Goal: Task Accomplishment & Management: Manage account settings

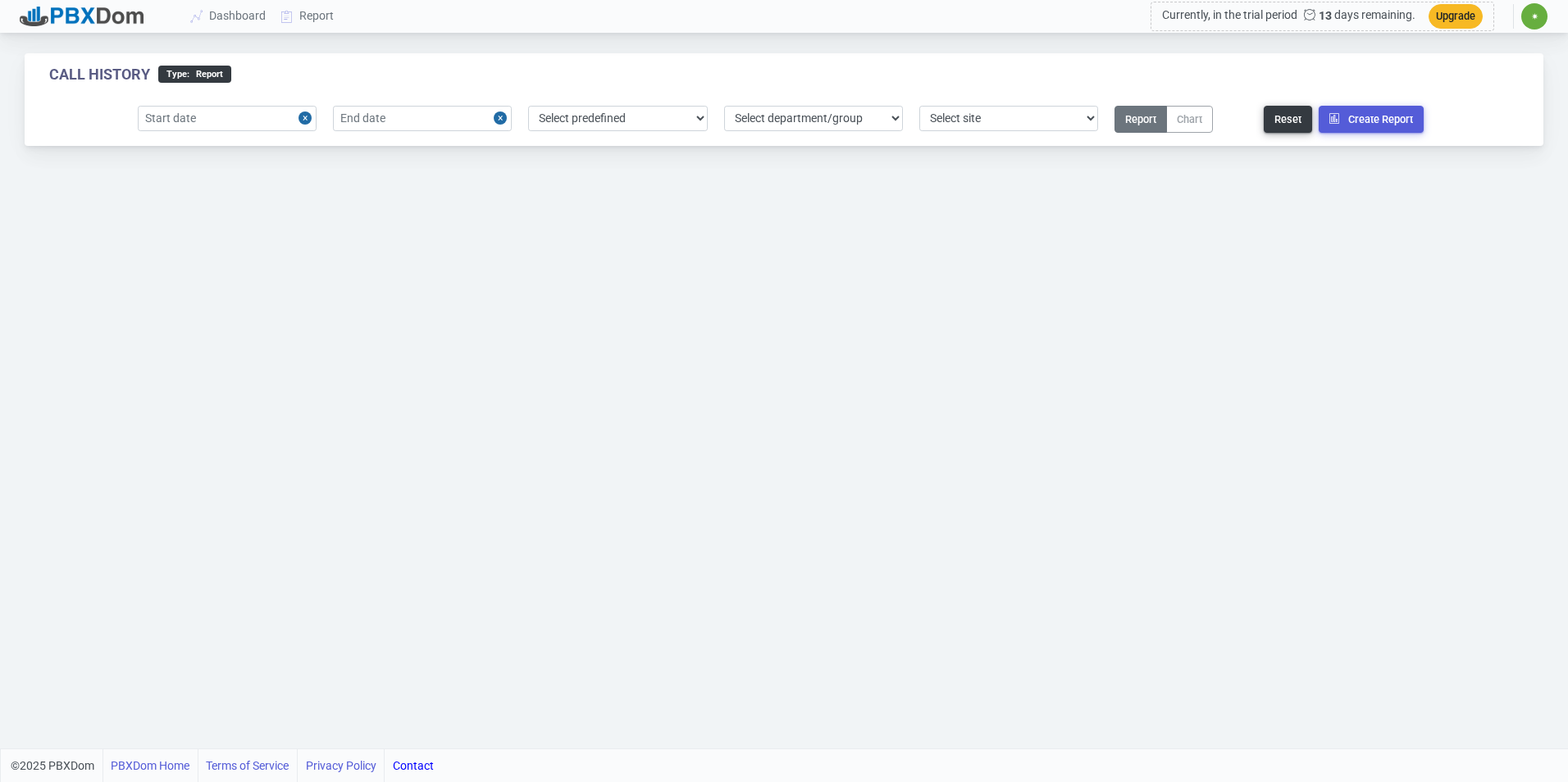
click at [1539, 13] on span "✷" at bounding box center [1534, 16] width 26 height 26
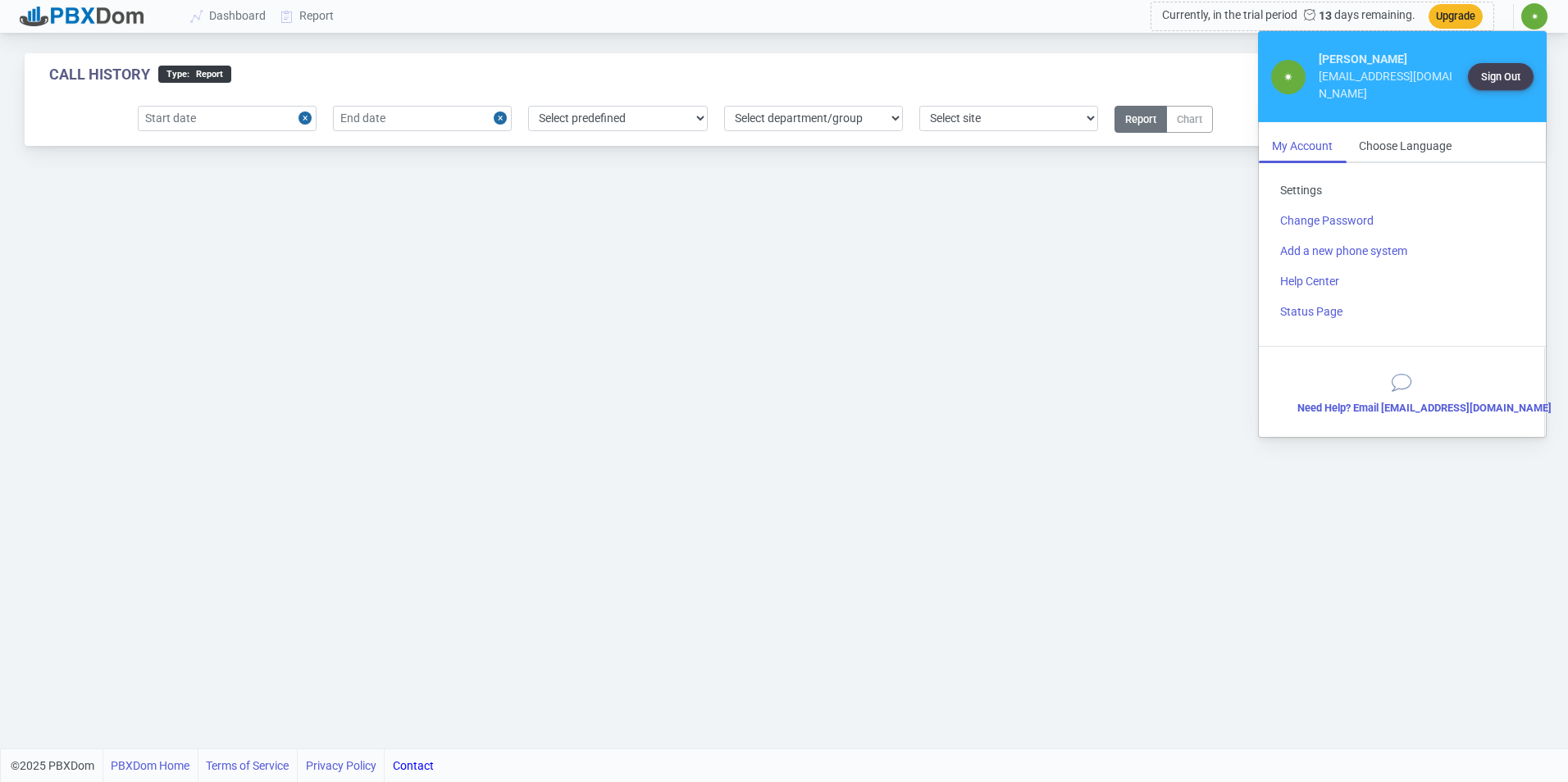
click at [1327, 175] on link "Settings" at bounding box center [1402, 190] width 271 height 30
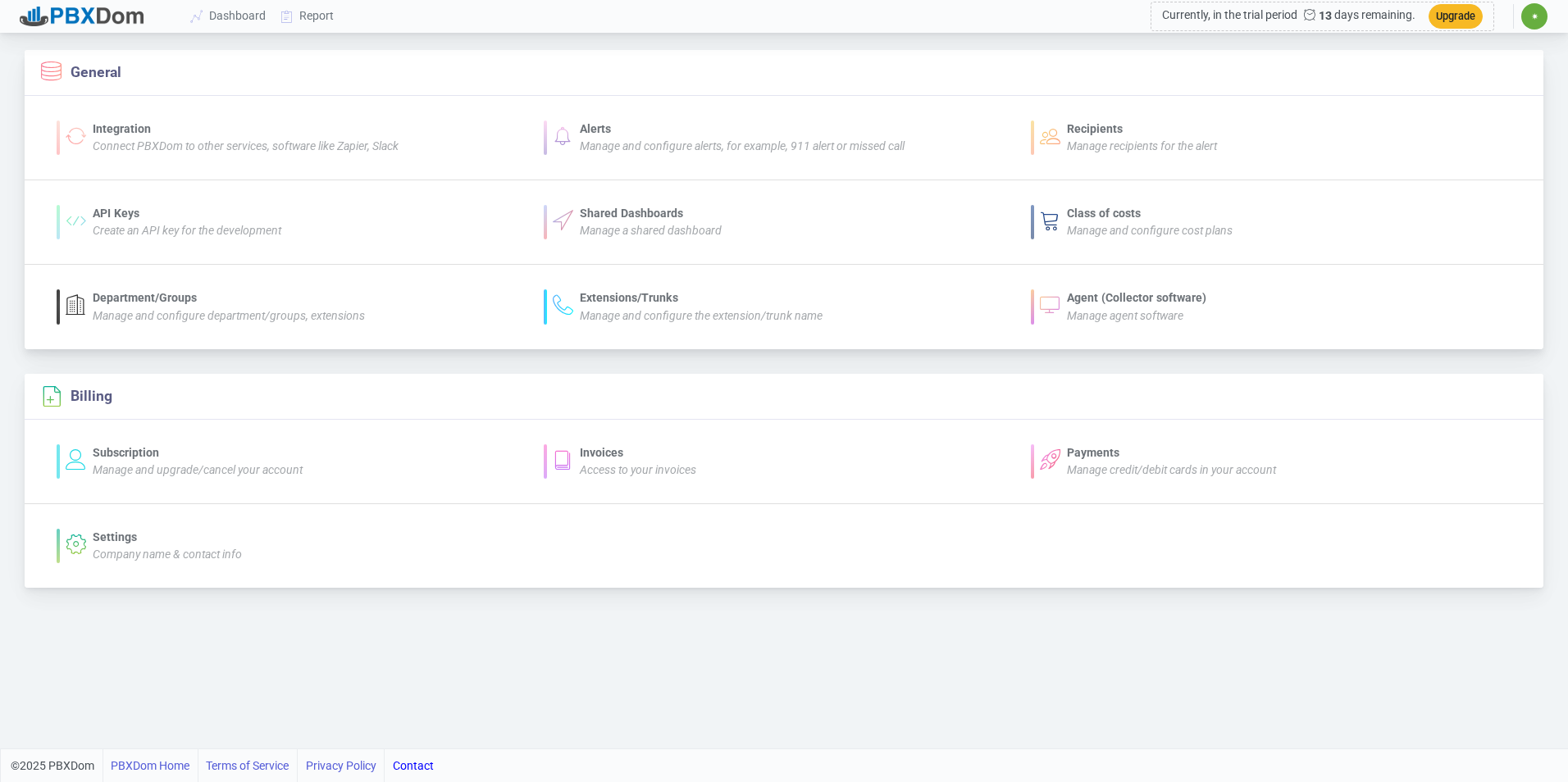
click at [1097, 309] on icon "Manage agent software" at bounding box center [1125, 315] width 116 height 13
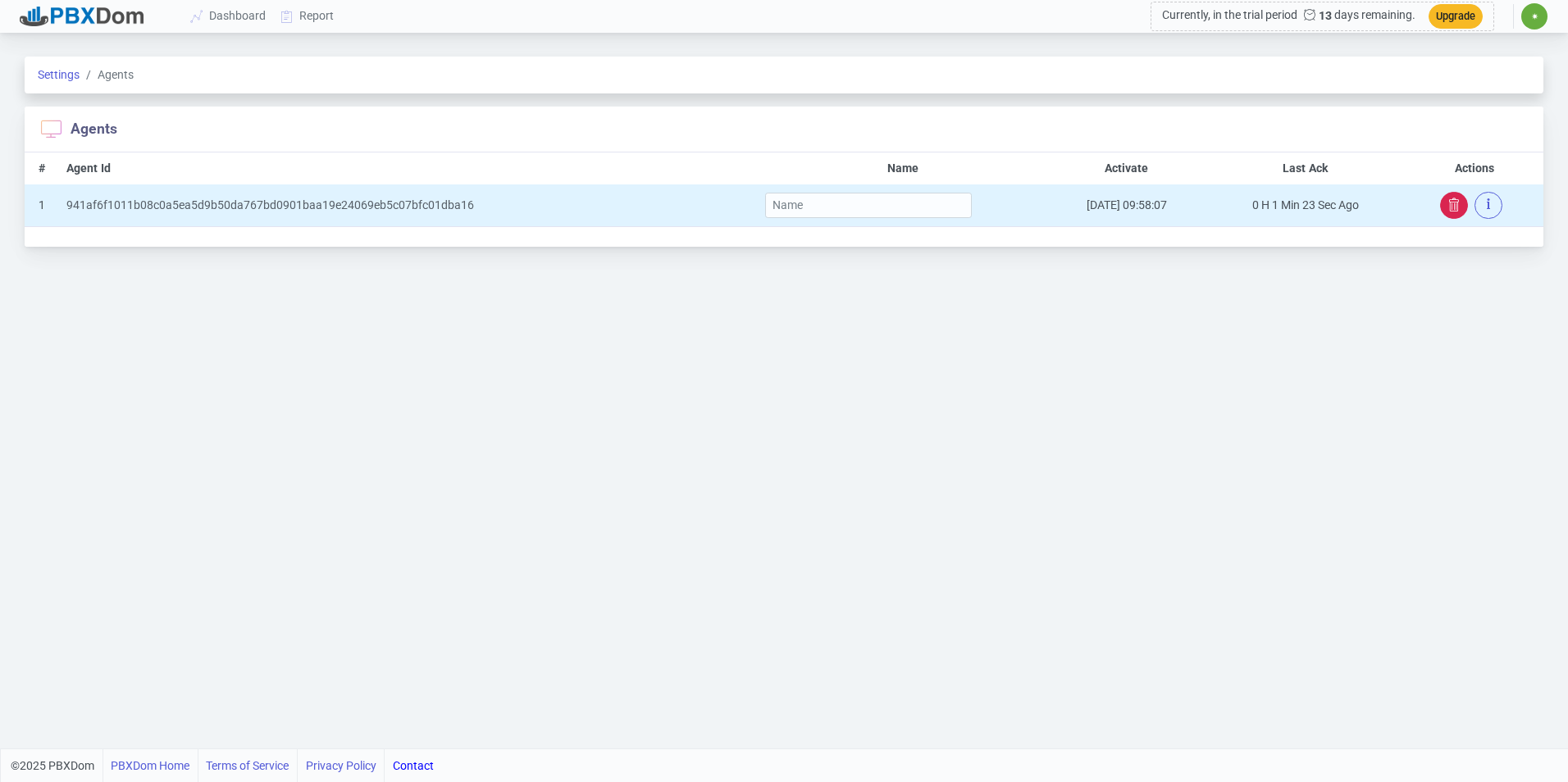
click at [1448, 200] on icon "button" at bounding box center [1453, 205] width 13 height 13
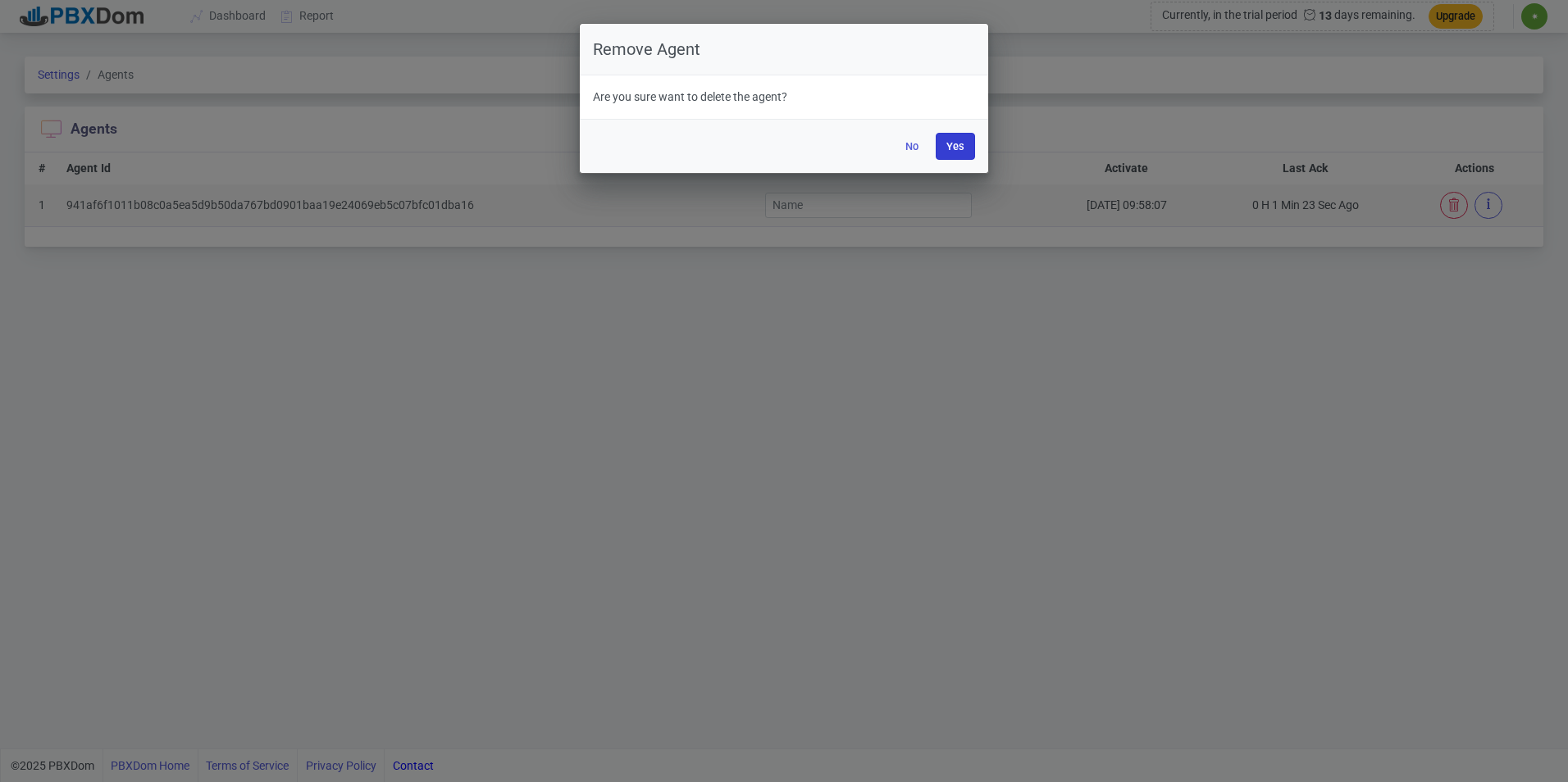
click at [954, 142] on button "Yes" at bounding box center [955, 146] width 39 height 27
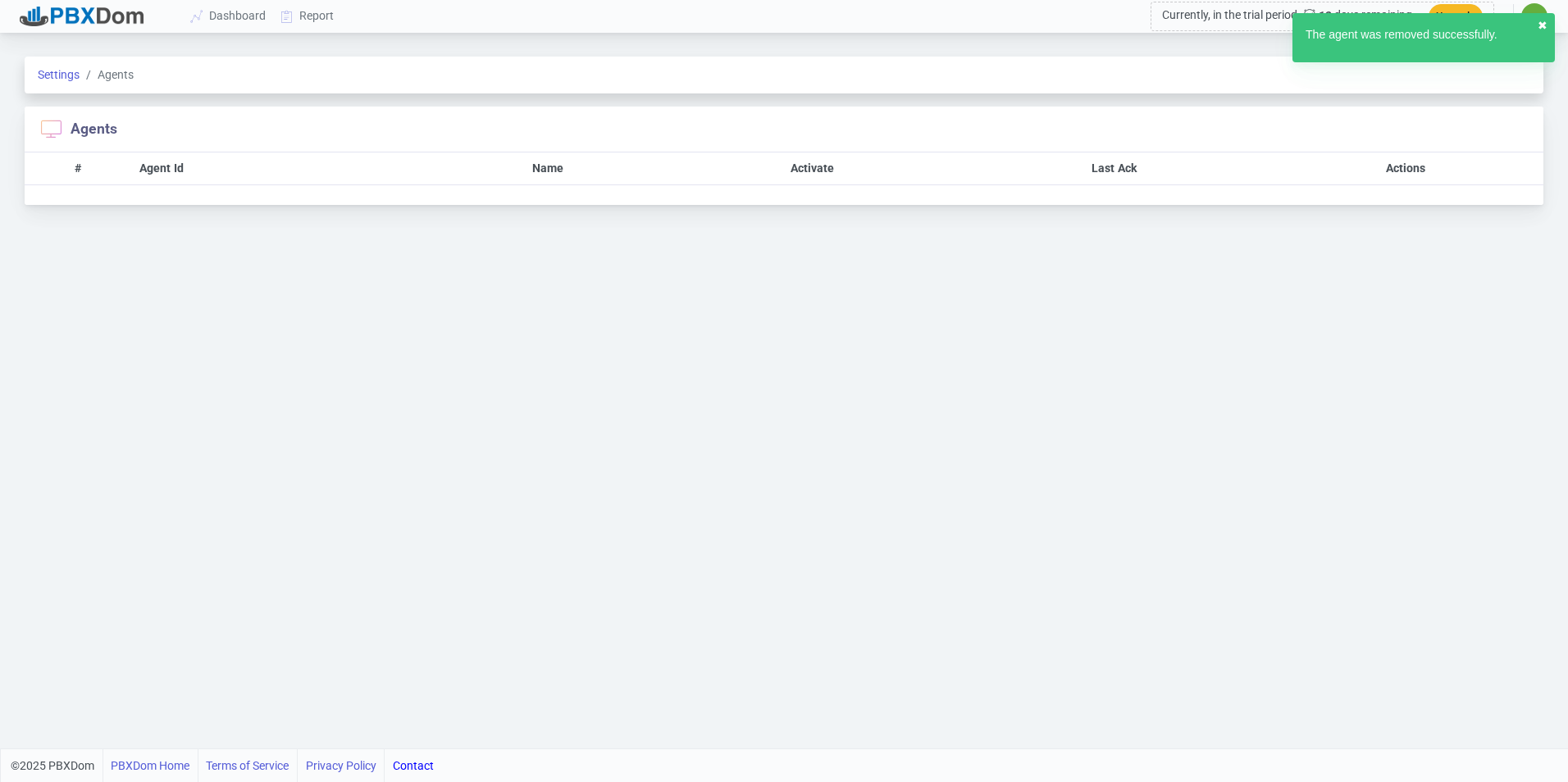
click at [1538, 23] on button "✖︎" at bounding box center [1542, 26] width 10 height 17
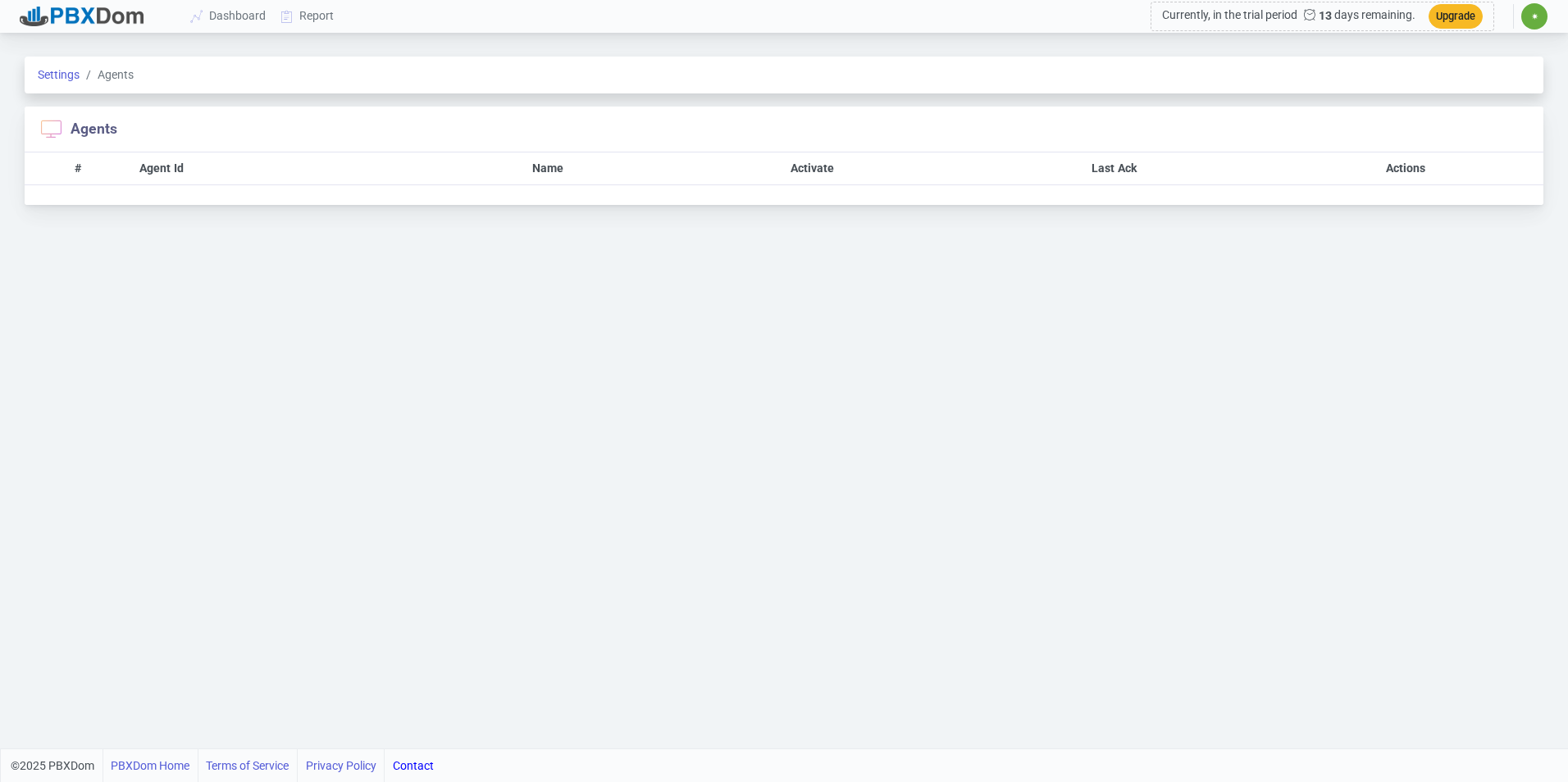
click at [1529, 20] on span "✷" at bounding box center [1534, 16] width 26 height 26
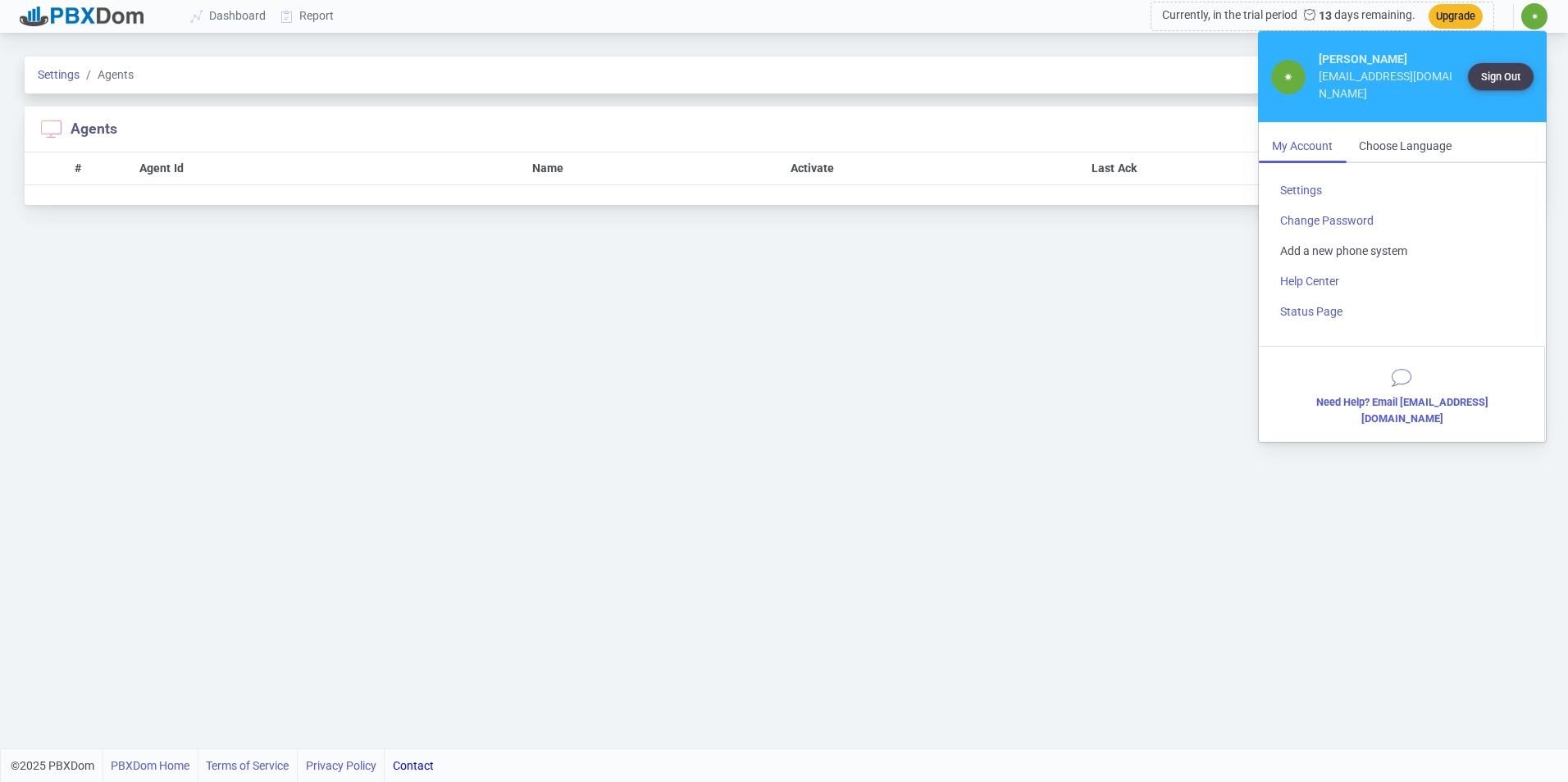
click at [1367, 239] on link "Add a new phone system" at bounding box center [1402, 251] width 271 height 30
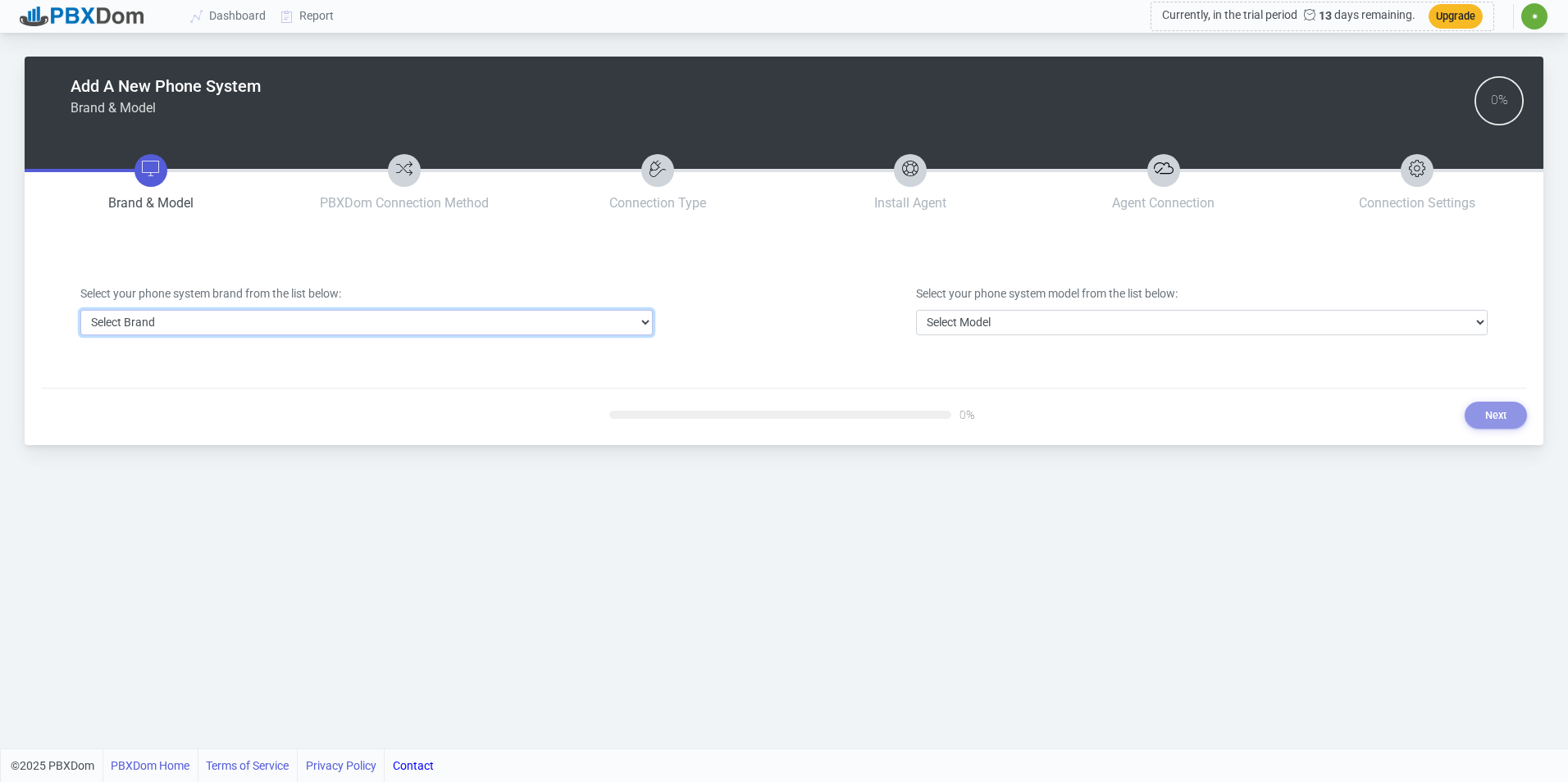
click at [617, 322] on select "Select Brand 3CX Avaya Cisco FreePBX/Asterisk Mitel Panasonic Yeastar" at bounding box center [366, 322] width 572 height 25
select select "3"
click at [81, 310] on select "Select Brand 3CX Avaya Cisco FreePBX/Asterisk Mitel Panasonic Yeastar" at bounding box center [366, 322] width 572 height 25
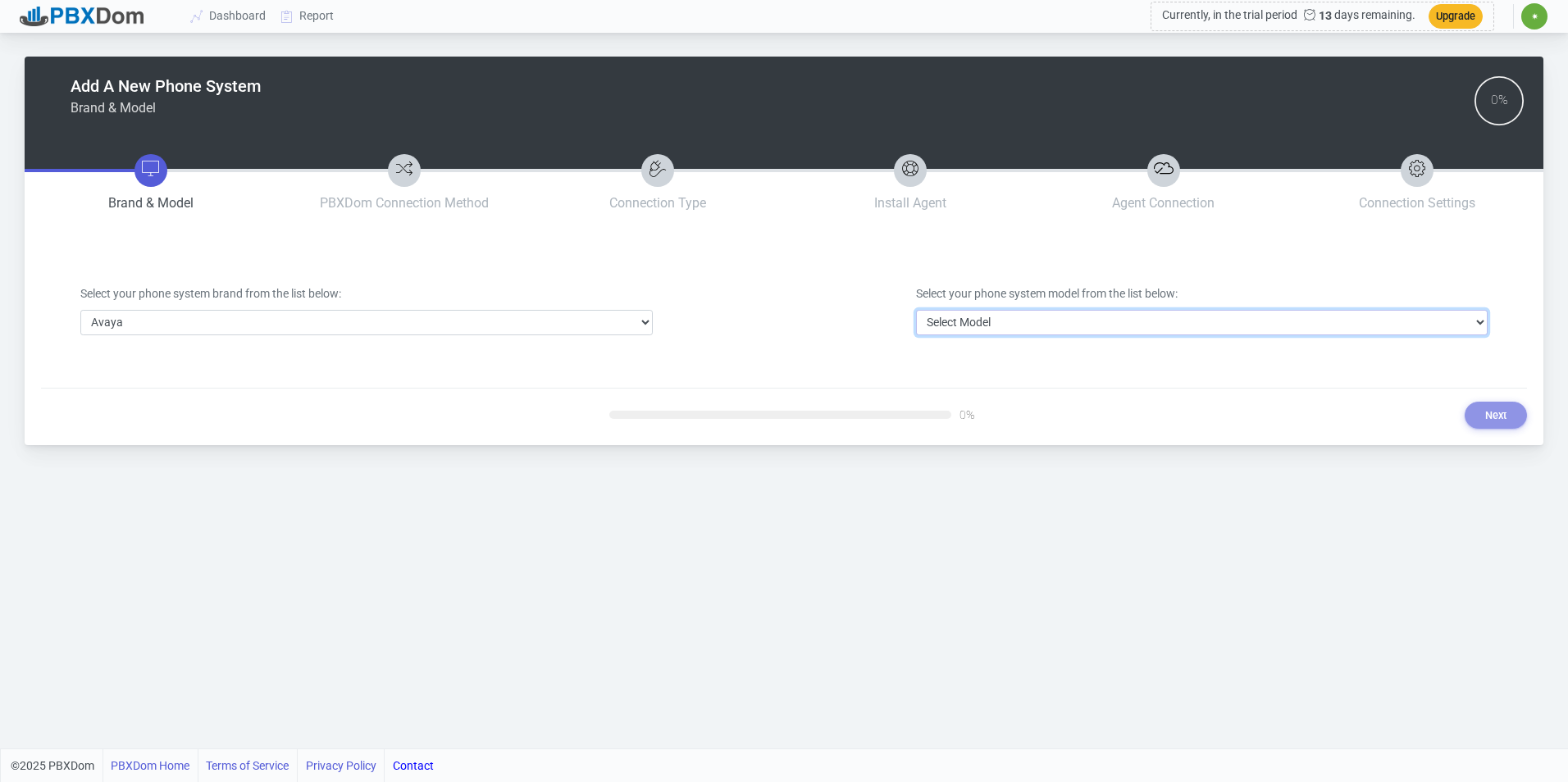
click at [942, 318] on select "Select Model Avaya Aura Communication Manager Avaya IP Office 500/Server Edition" at bounding box center [1202, 322] width 572 height 25
select select "40"
click at [916, 310] on select "Select Model Avaya Aura Communication Manager Avaya IP Office 500/Server Edition" at bounding box center [1202, 322] width 572 height 25
click at [1516, 422] on button "Next" at bounding box center [1496, 415] width 63 height 27
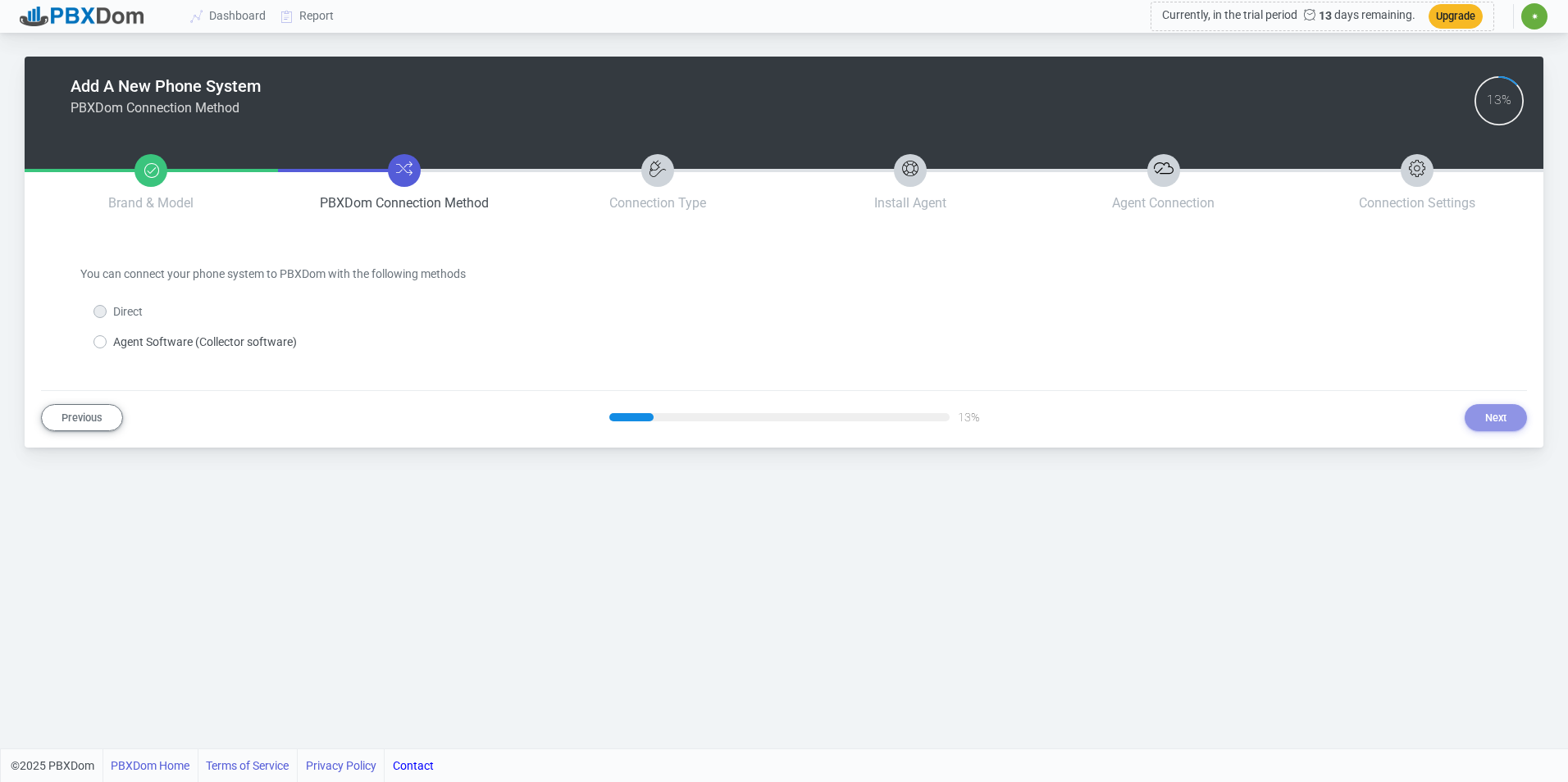
click at [280, 342] on label "Agent Software (Collector software)" at bounding box center [205, 342] width 184 height 17
click at [124, 342] on input "Agent Software (Collector software)" at bounding box center [118, 338] width 10 height 10
radio input "true"
click at [1478, 414] on button "Next" at bounding box center [1496, 417] width 63 height 27
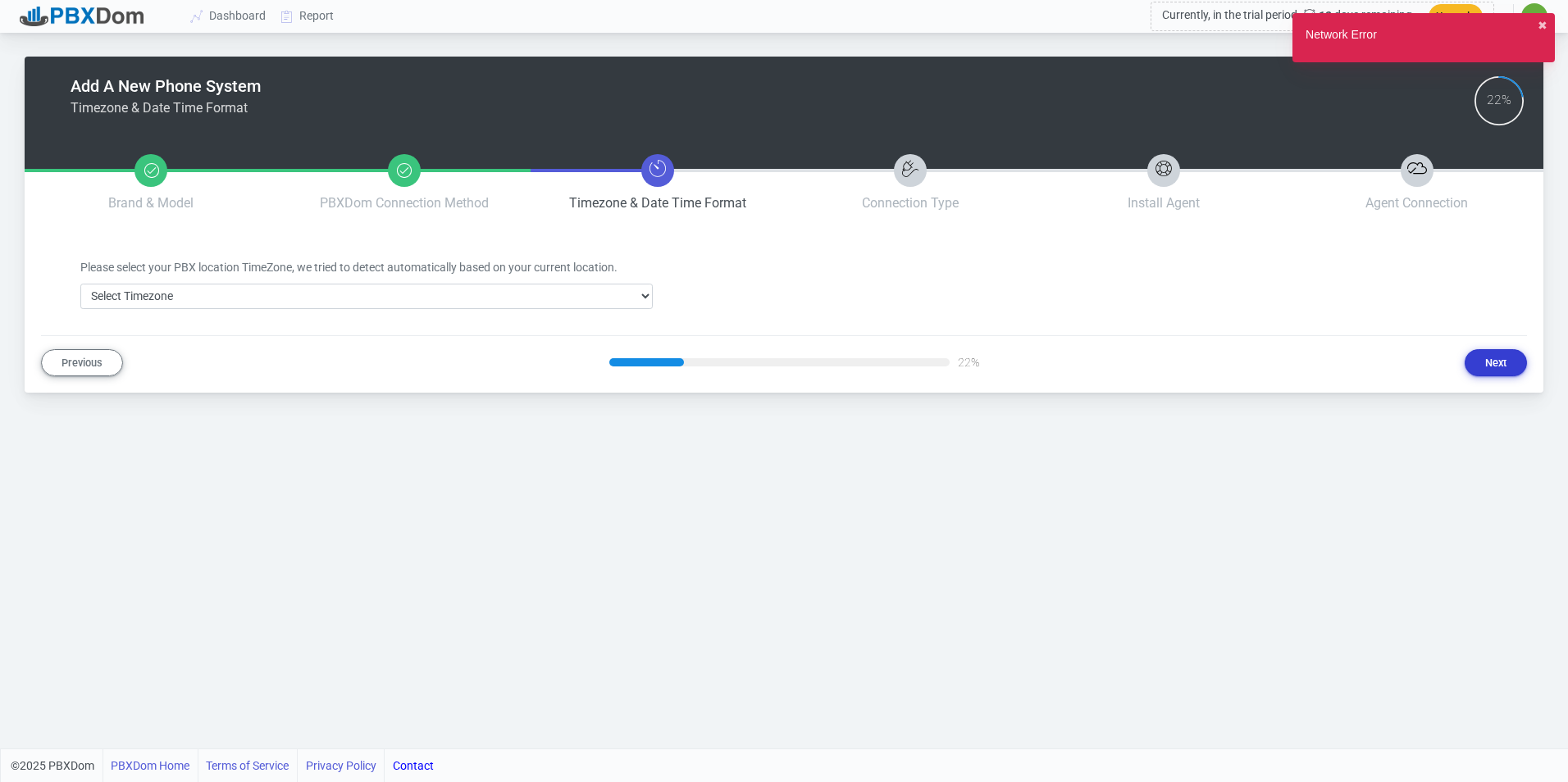
click at [1507, 363] on button "Next" at bounding box center [1496, 362] width 63 height 27
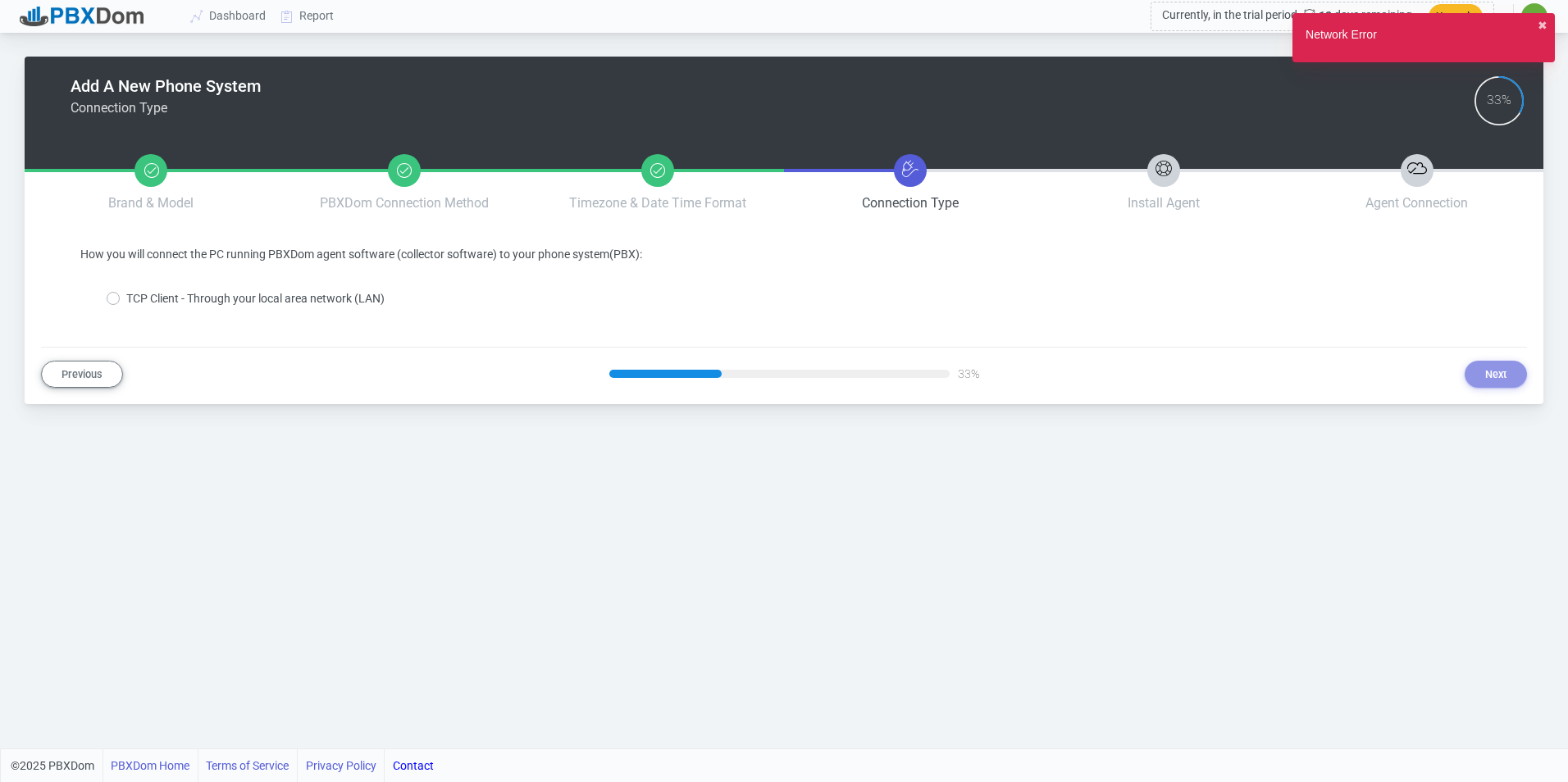
click at [333, 302] on label "TCP Client - Through your local area network (LAN)" at bounding box center [255, 299] width 259 height 17
click at [137, 301] on input "TCP Client - Through your local area network (LAN)" at bounding box center [131, 295] width 10 height 10
radio input "true"
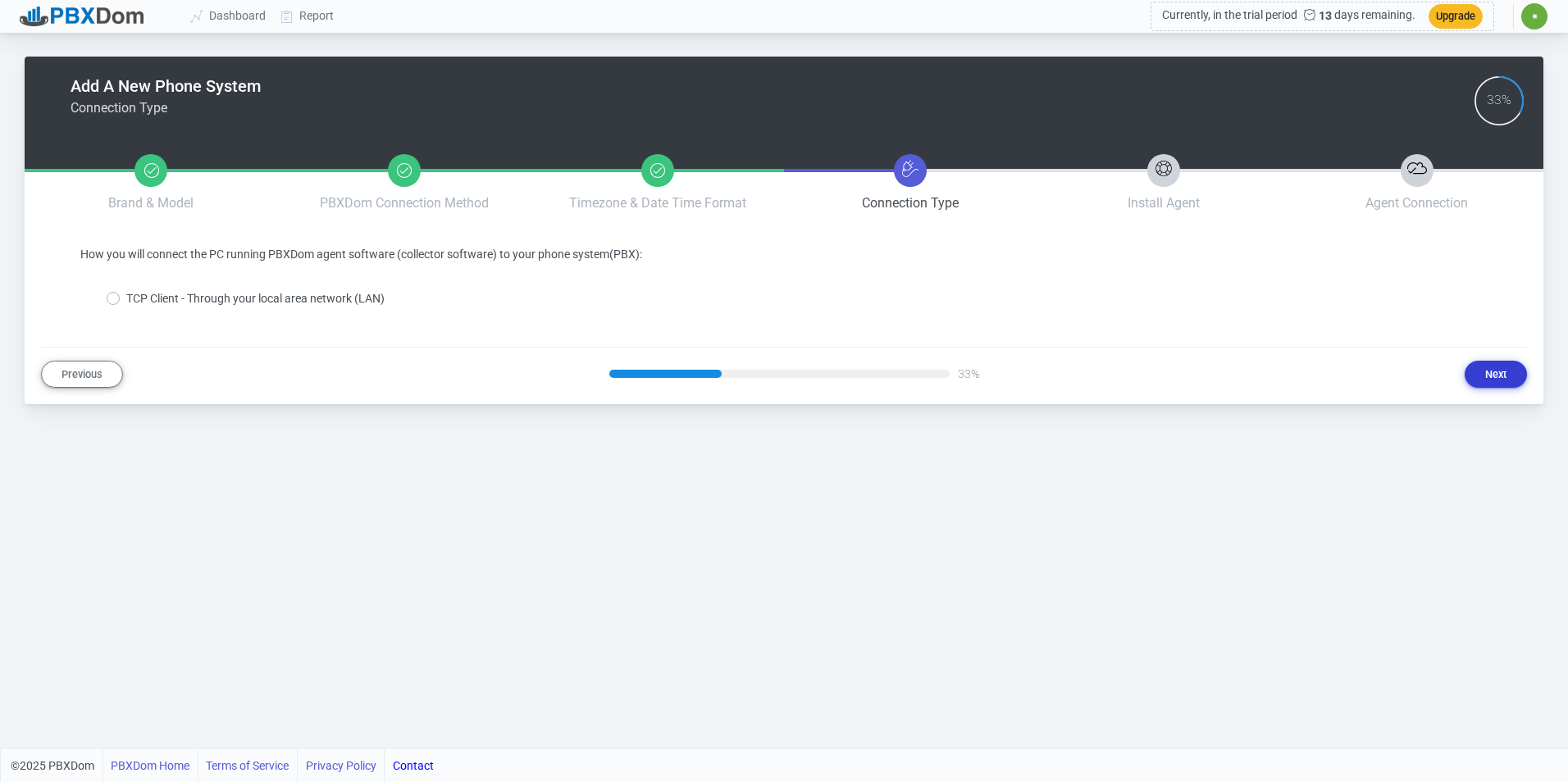
click at [1489, 367] on button "Next" at bounding box center [1496, 374] width 63 height 27
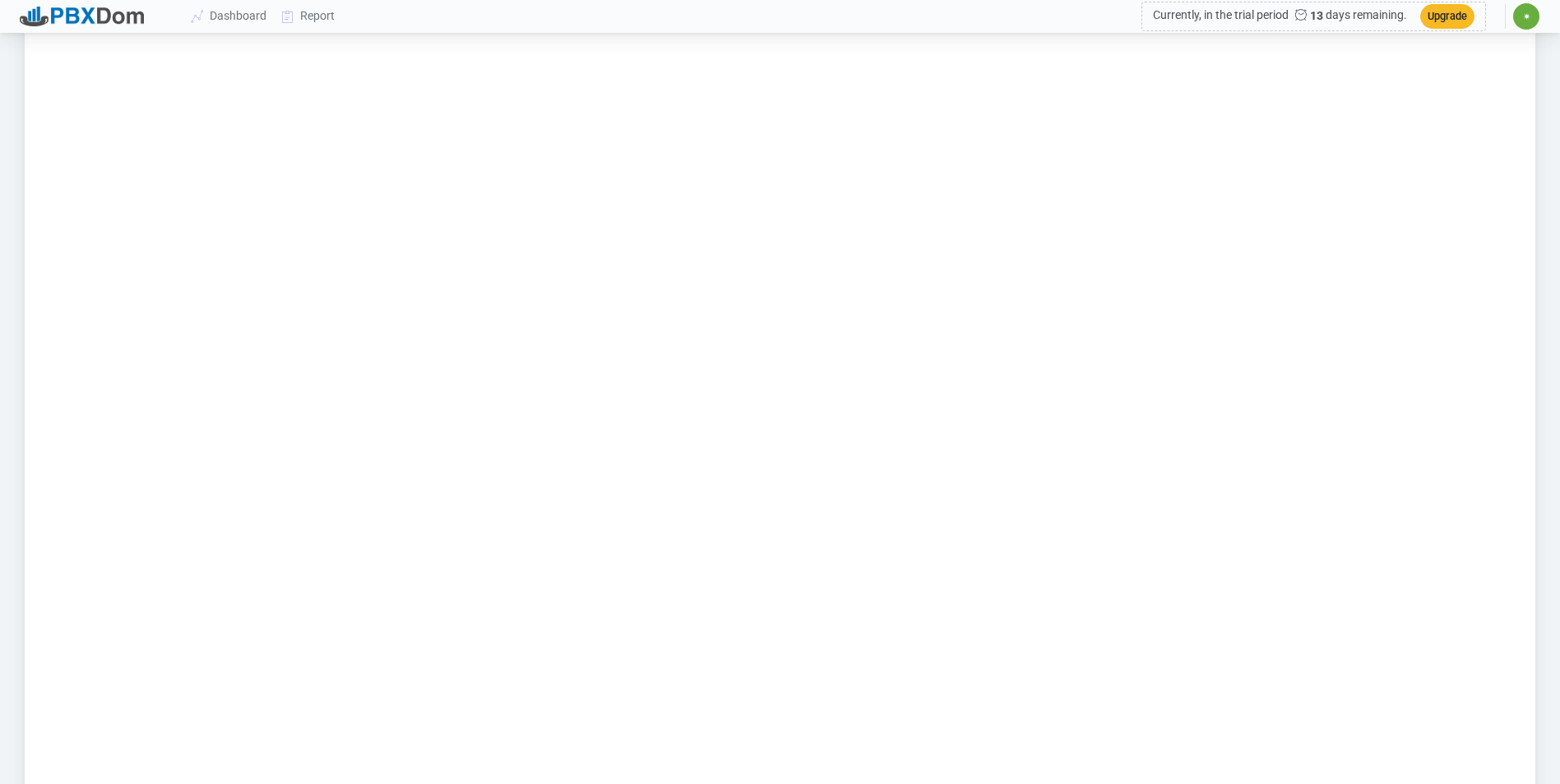
scroll to position [1455, 0]
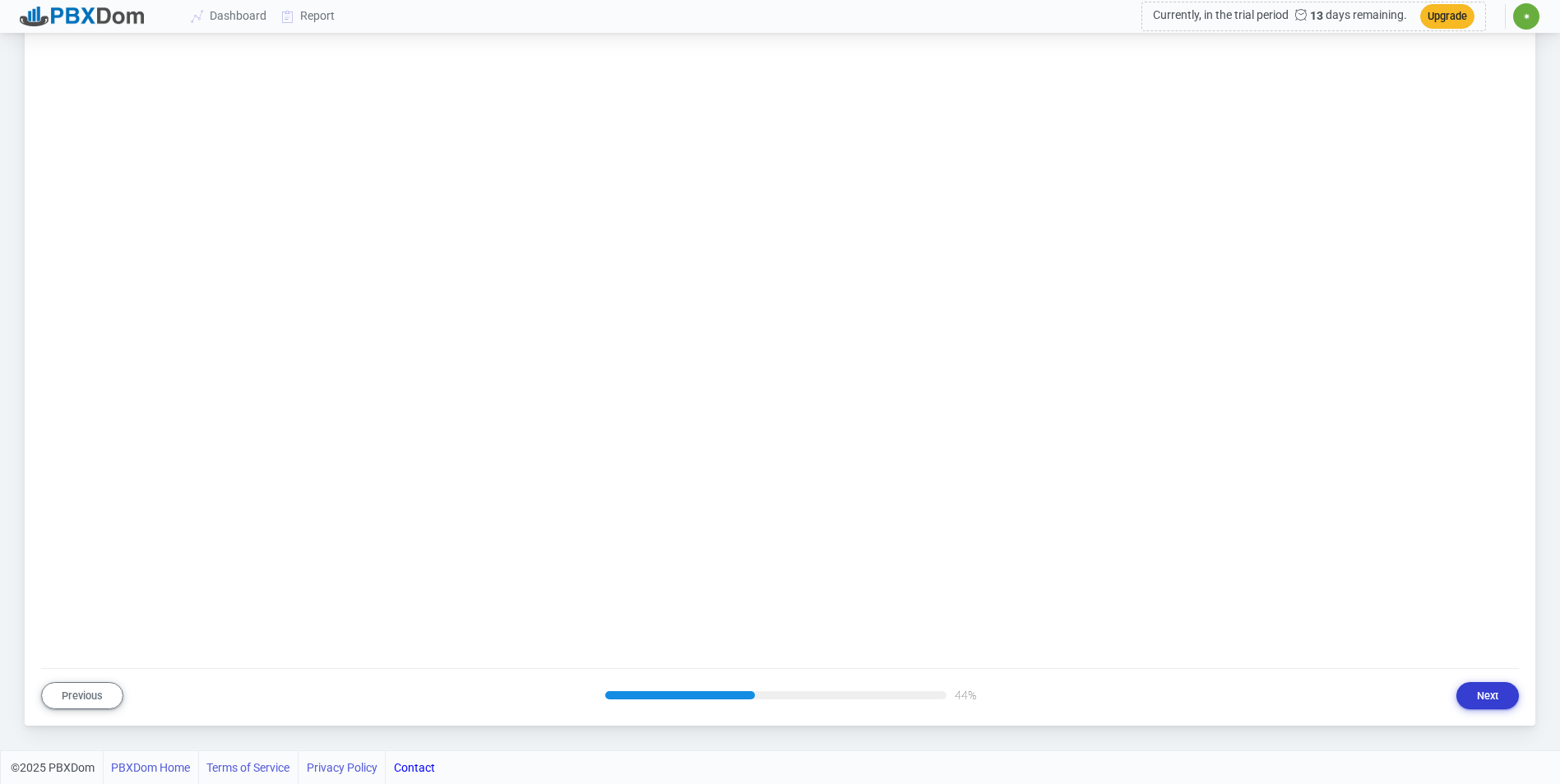
click at [1469, 683] on button "Next" at bounding box center [1488, 695] width 63 height 27
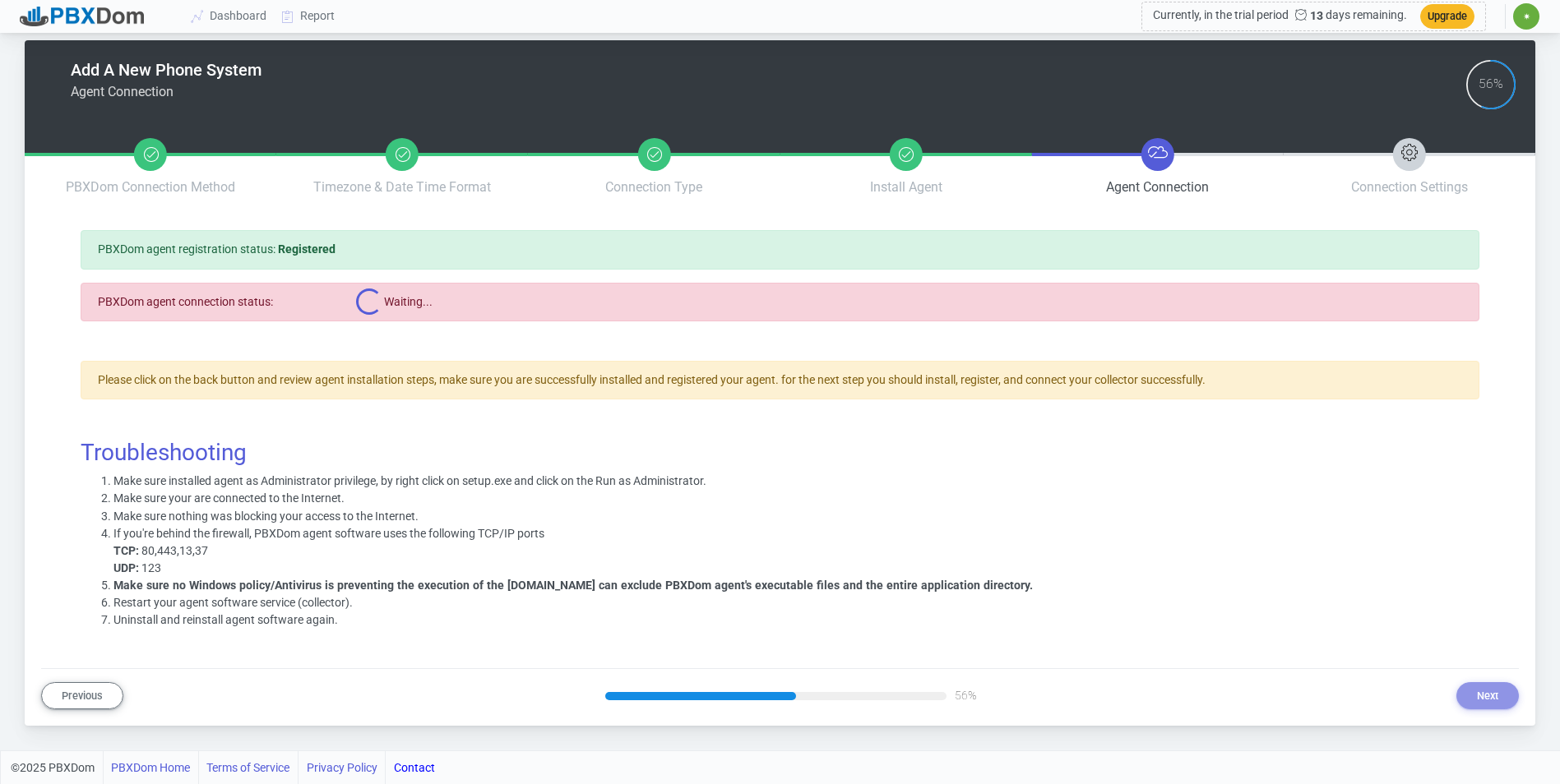
scroll to position [0, 0]
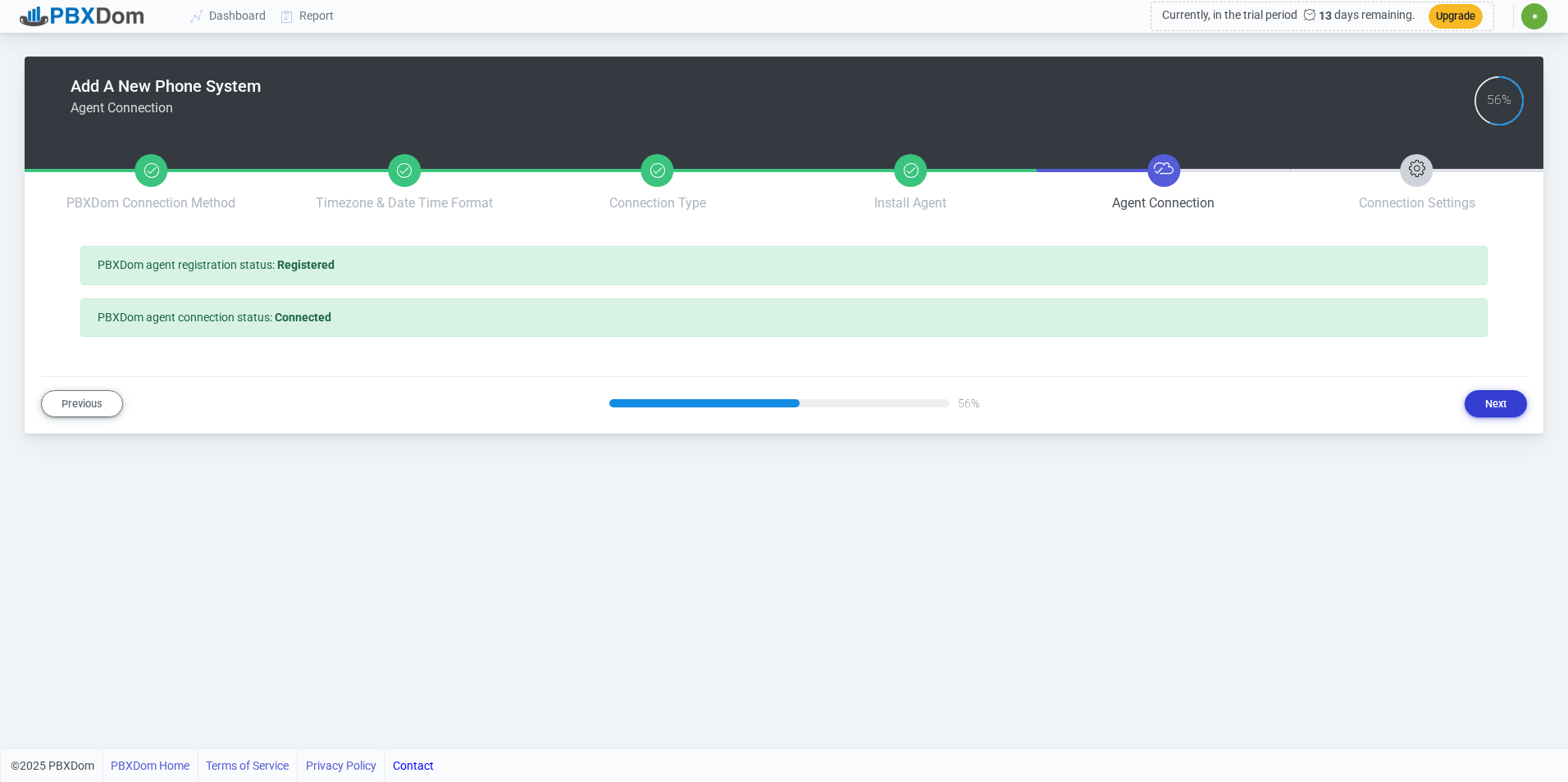
click at [1504, 404] on button "Next" at bounding box center [1496, 404] width 63 height 27
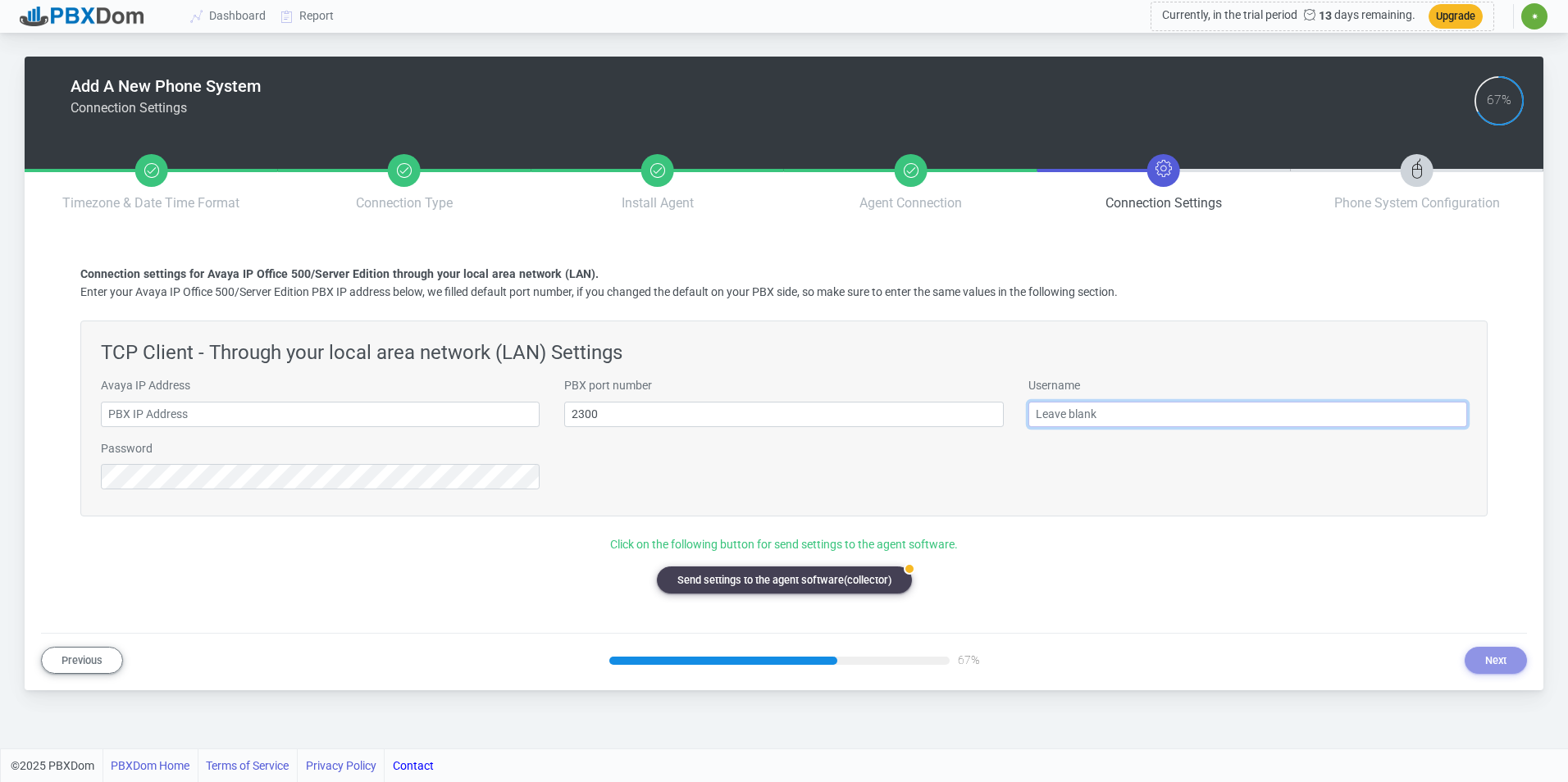
type input "[EMAIL_ADDRESS][DOMAIN_NAME]"
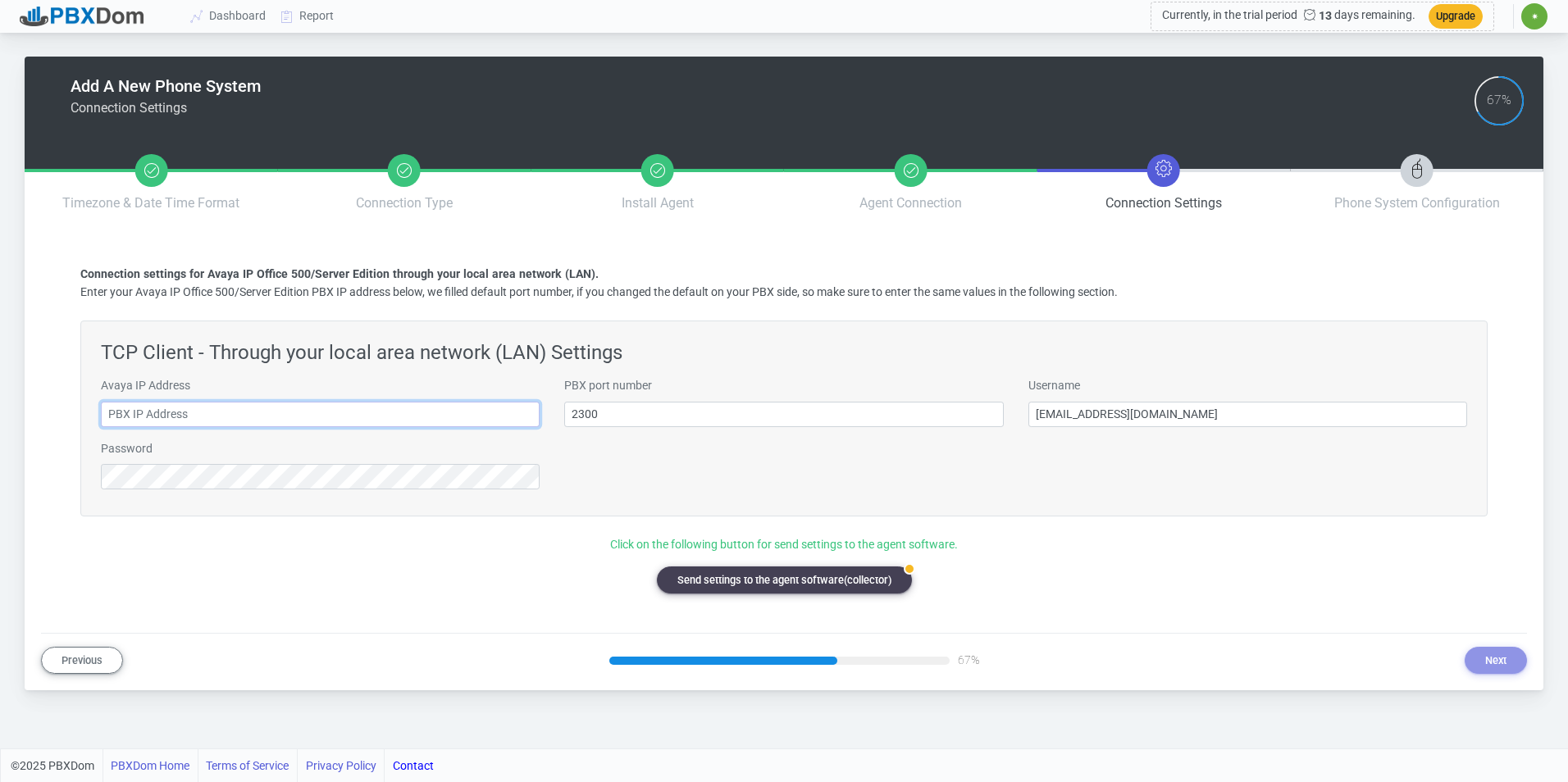
click at [518, 421] on input "text" at bounding box center [320, 414] width 438 height 25
type input "[TECHNICAL_ID]"
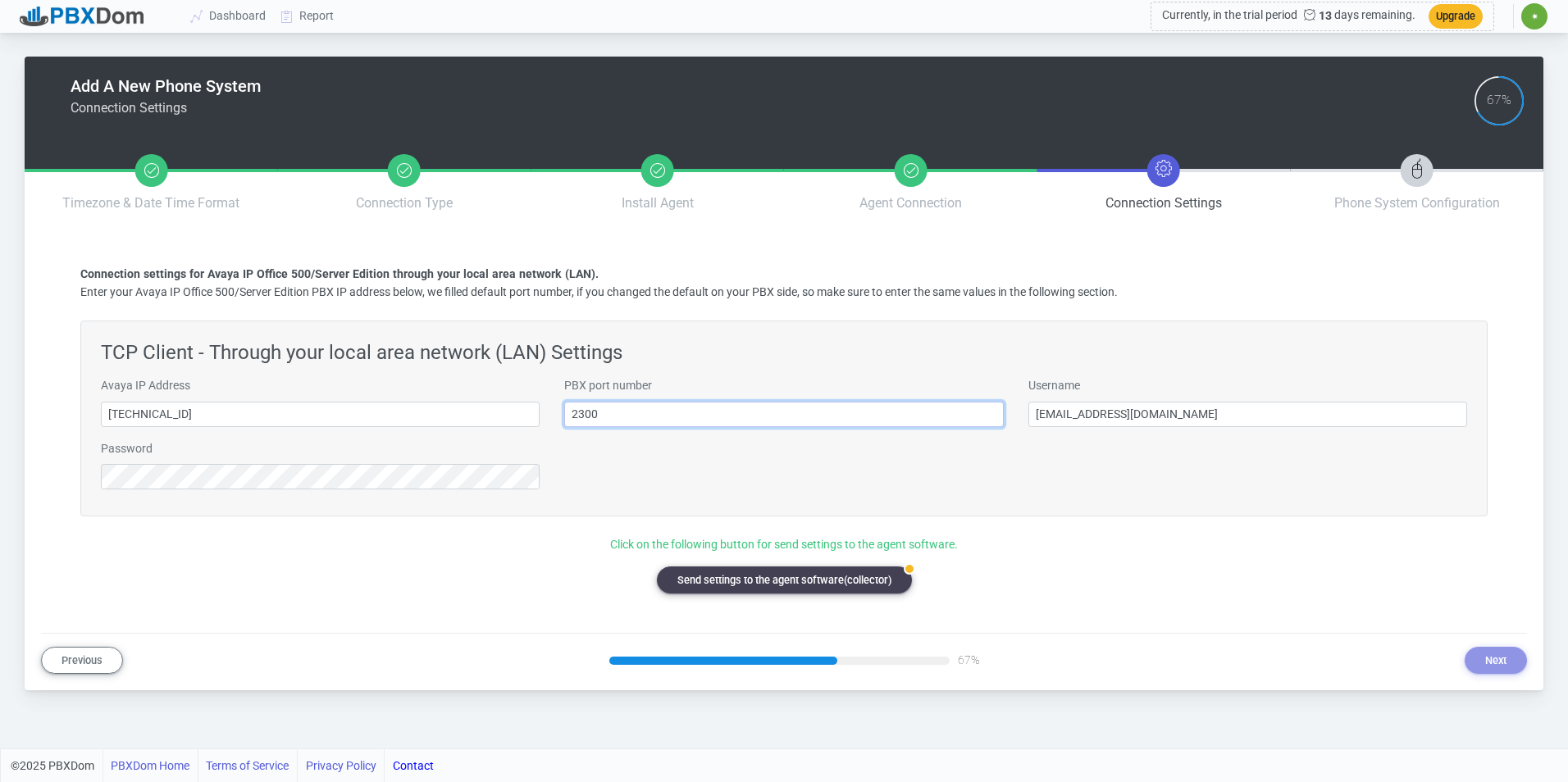
click at [737, 412] on input "2300" at bounding box center [783, 414] width 438 height 25
type input "5102"
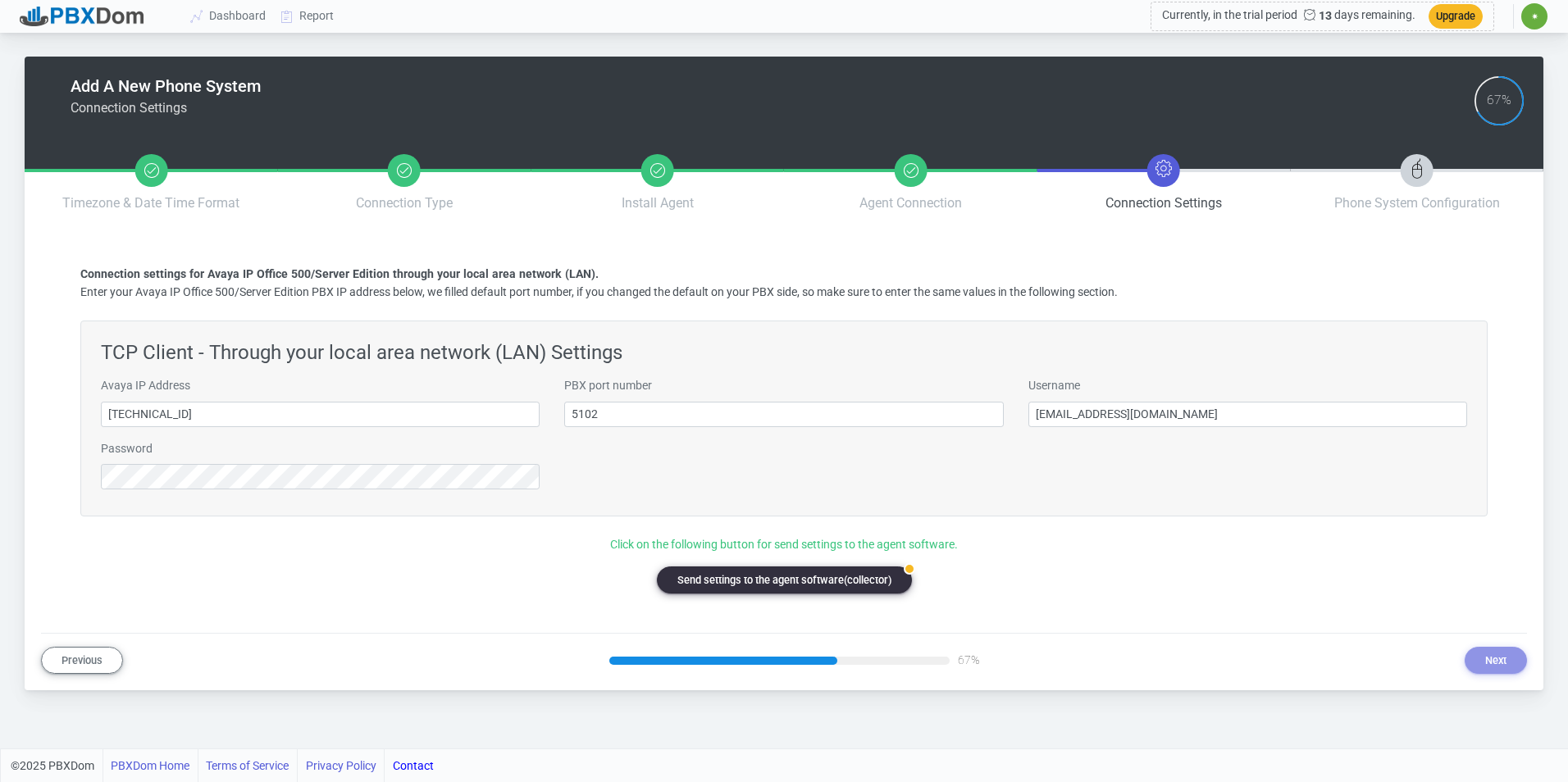
click at [794, 574] on button "badge Send settings to the agent software(collector)" at bounding box center [785, 580] width 255 height 27
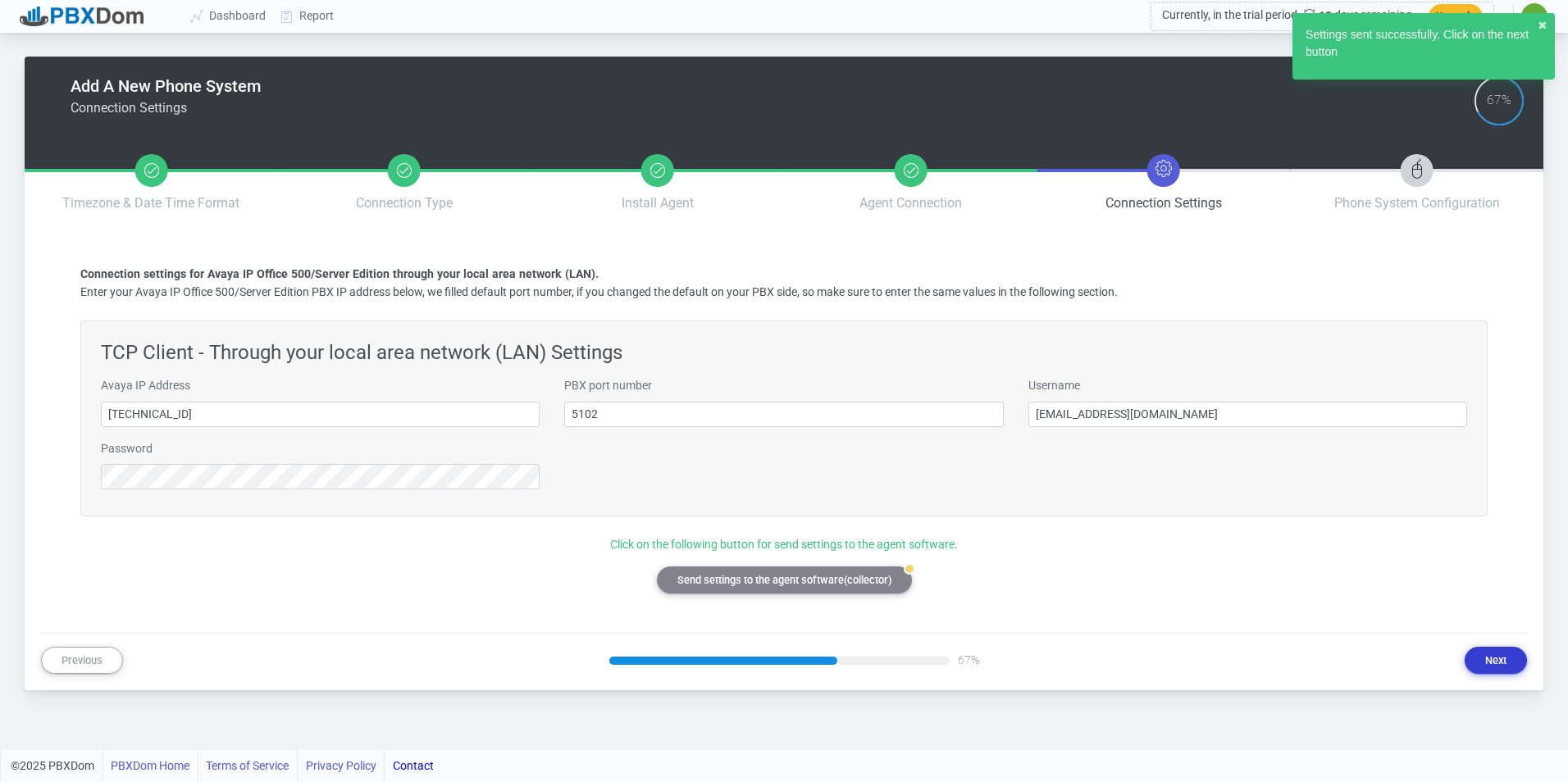
click at [1499, 668] on button "Next" at bounding box center [1496, 660] width 63 height 27
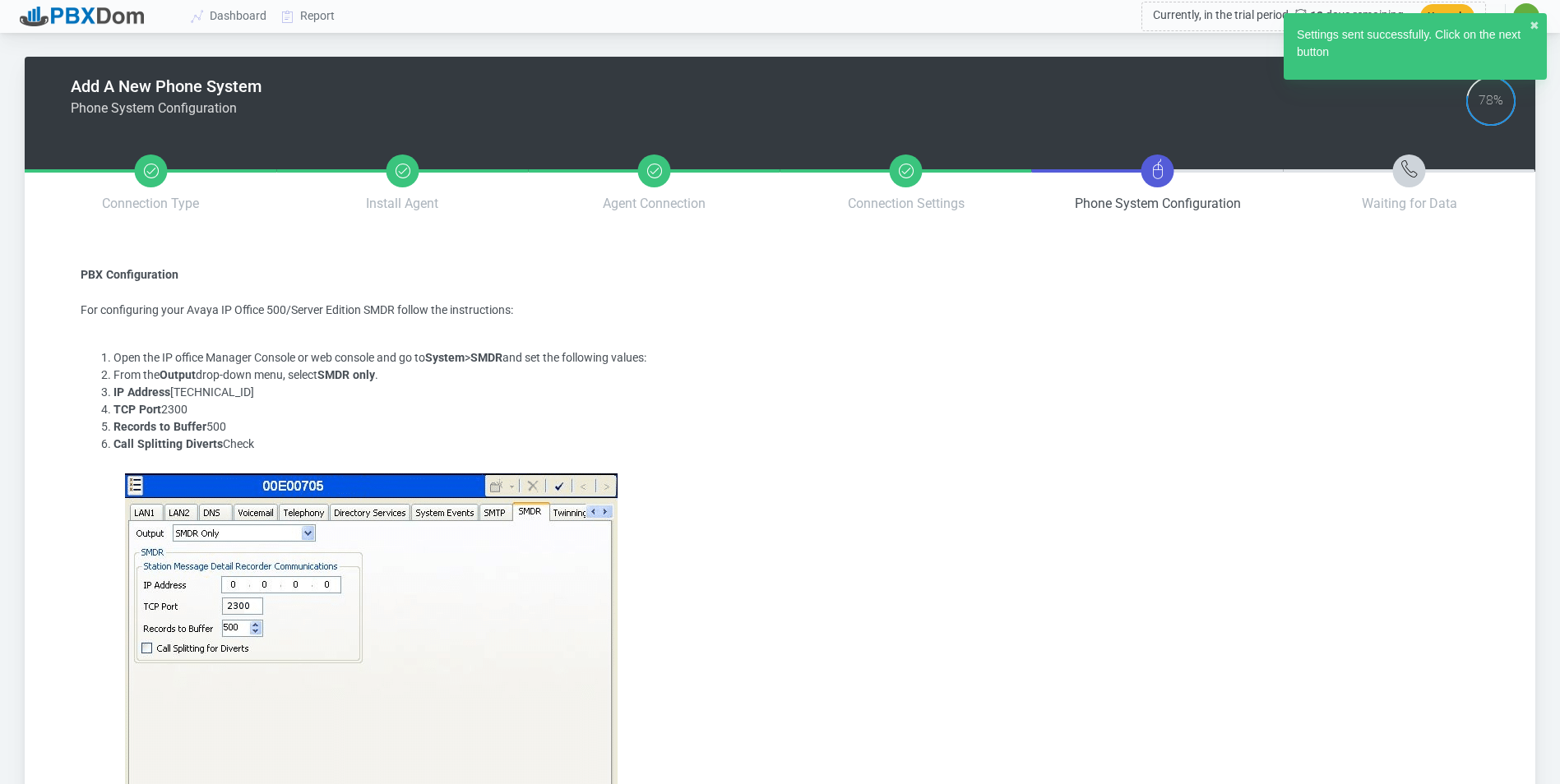
scroll to position [231, 0]
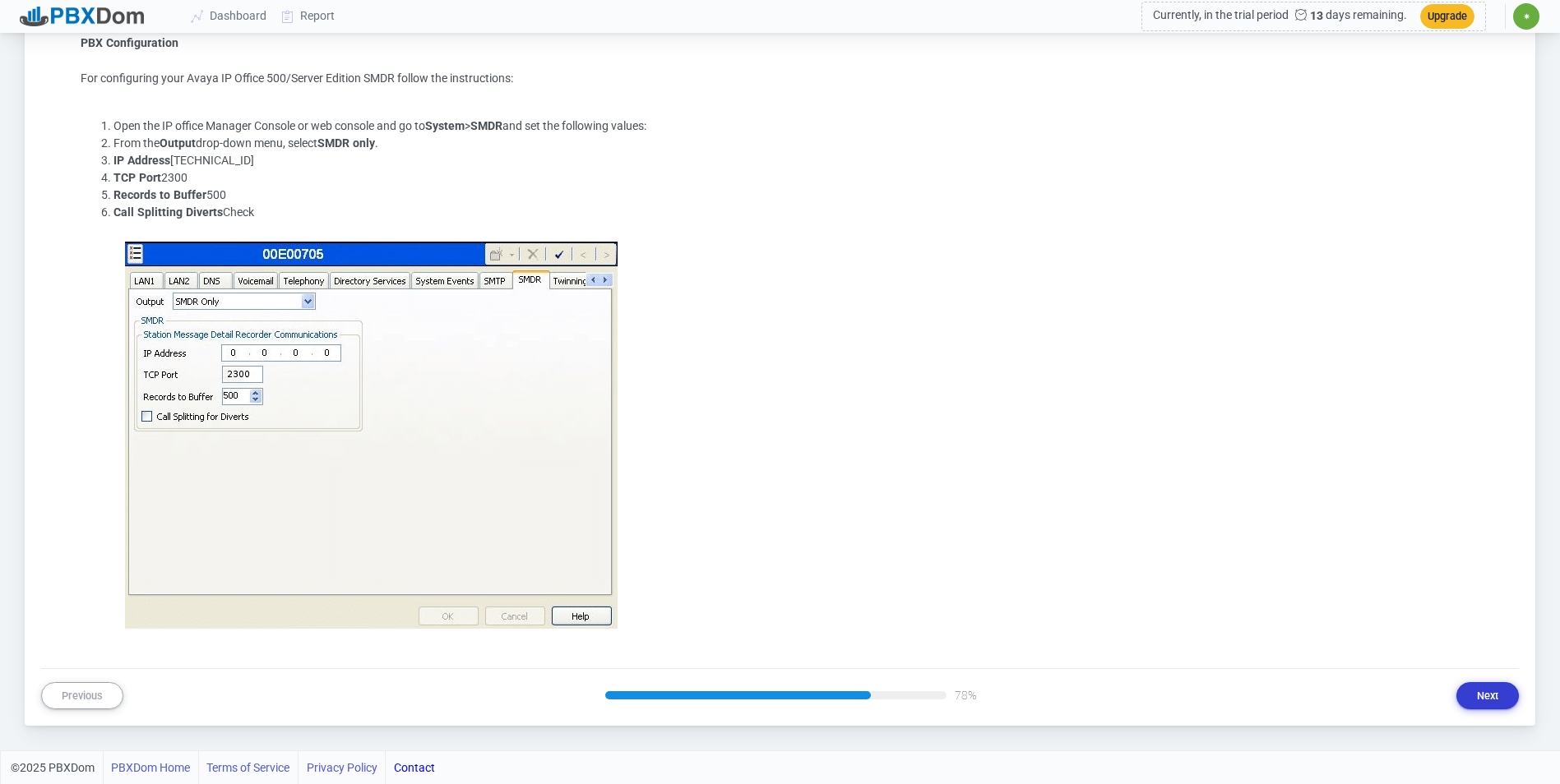
click at [1480, 695] on button "Next" at bounding box center [1488, 695] width 63 height 27
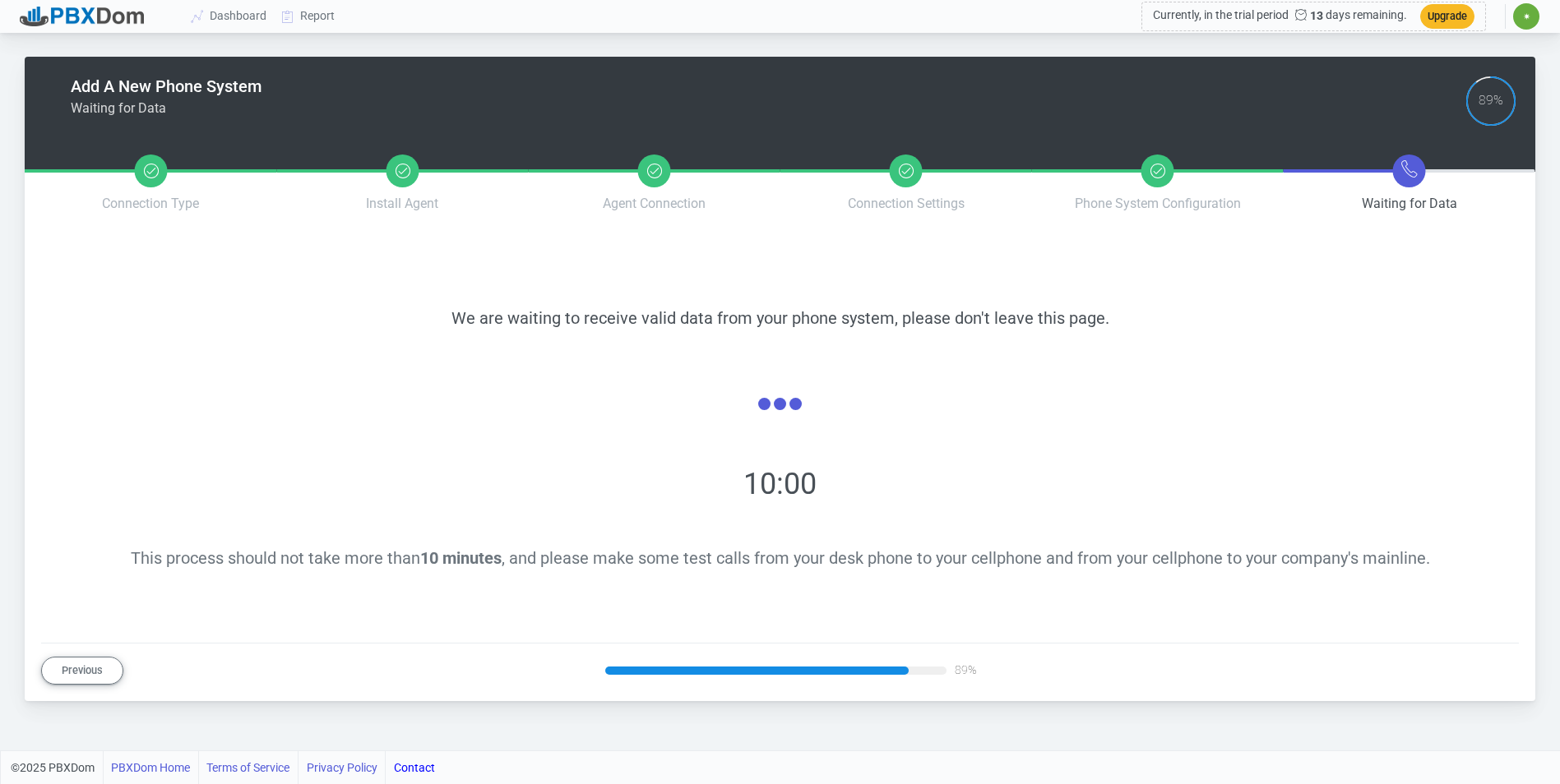
scroll to position [0, 0]
click at [1533, 23] on span "✷" at bounding box center [1538, 17] width 26 height 26
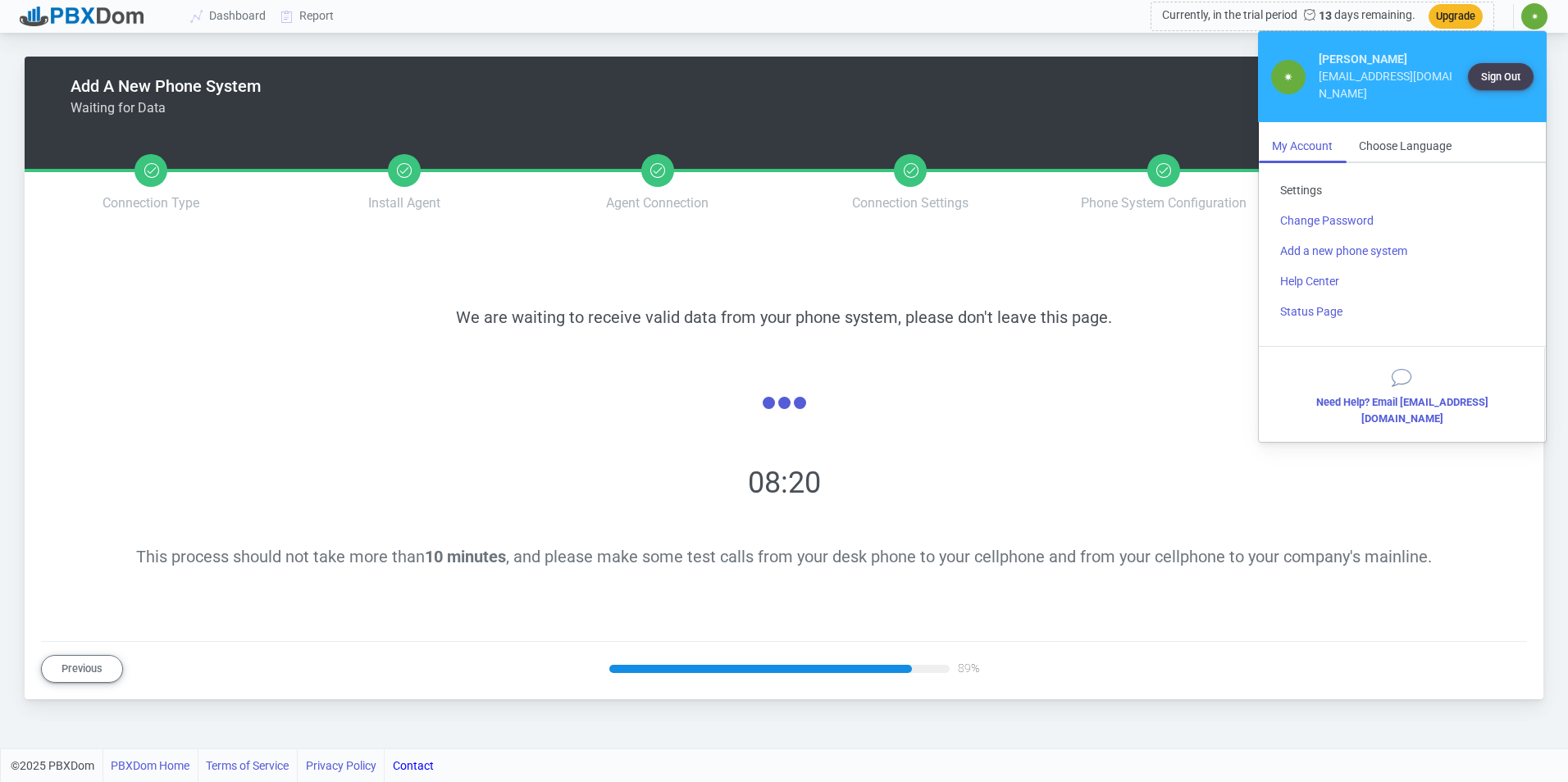
click at [1303, 175] on link "Settings" at bounding box center [1402, 190] width 271 height 30
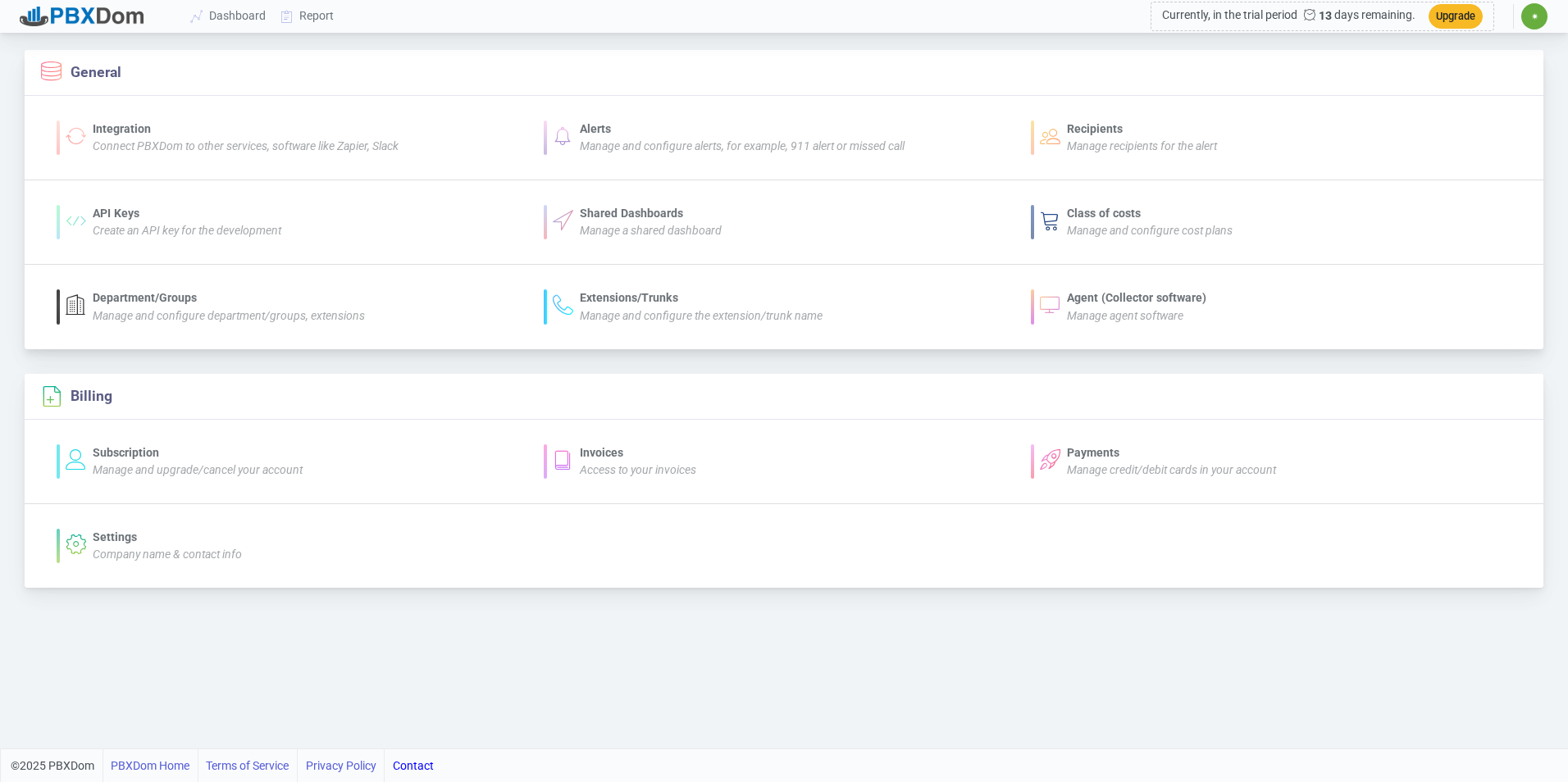
click at [1160, 307] on div "Manage agent software" at bounding box center [1136, 316] width 140 height 17
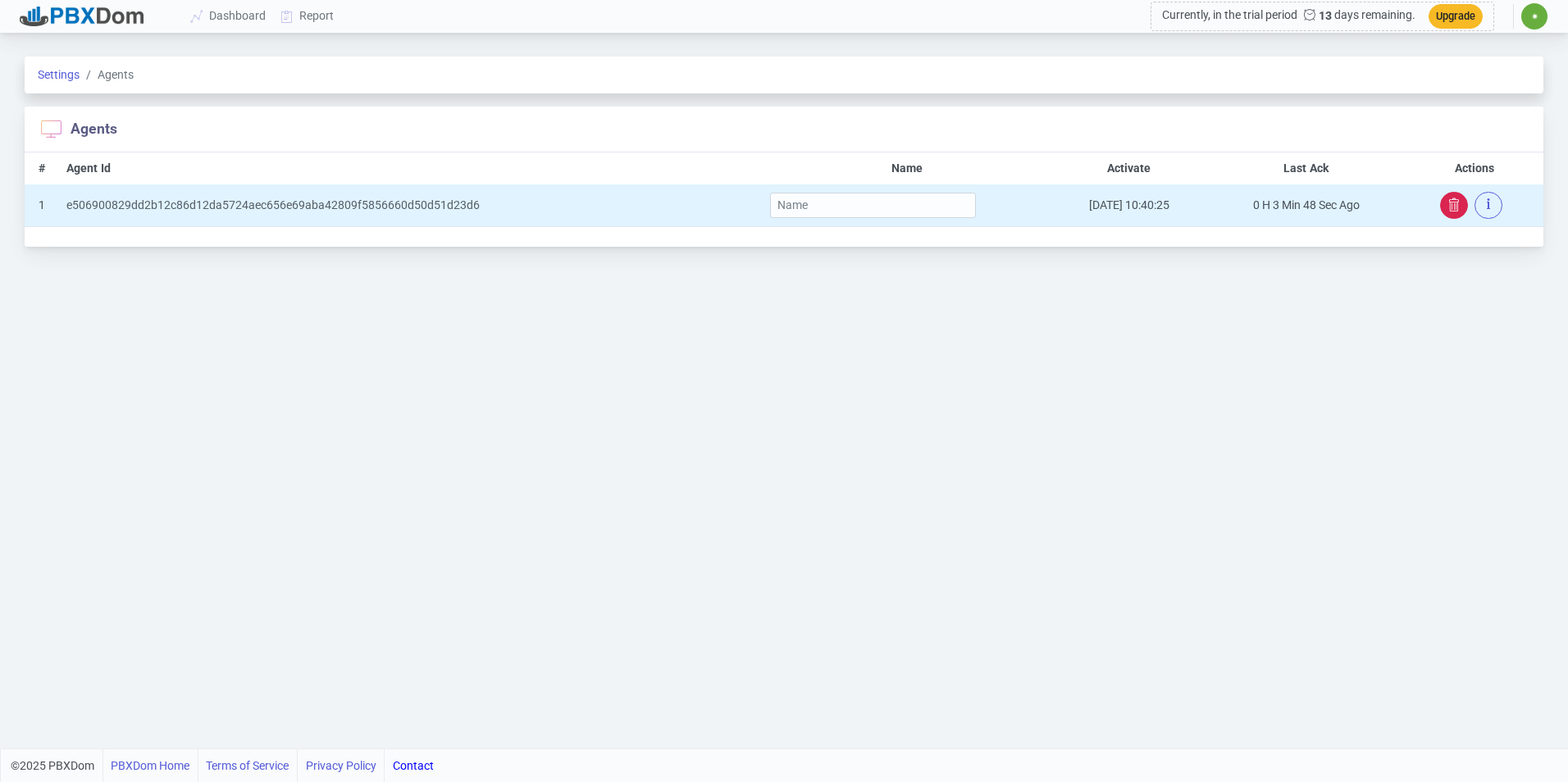
click at [1448, 209] on icon "button" at bounding box center [1453, 205] width 13 height 13
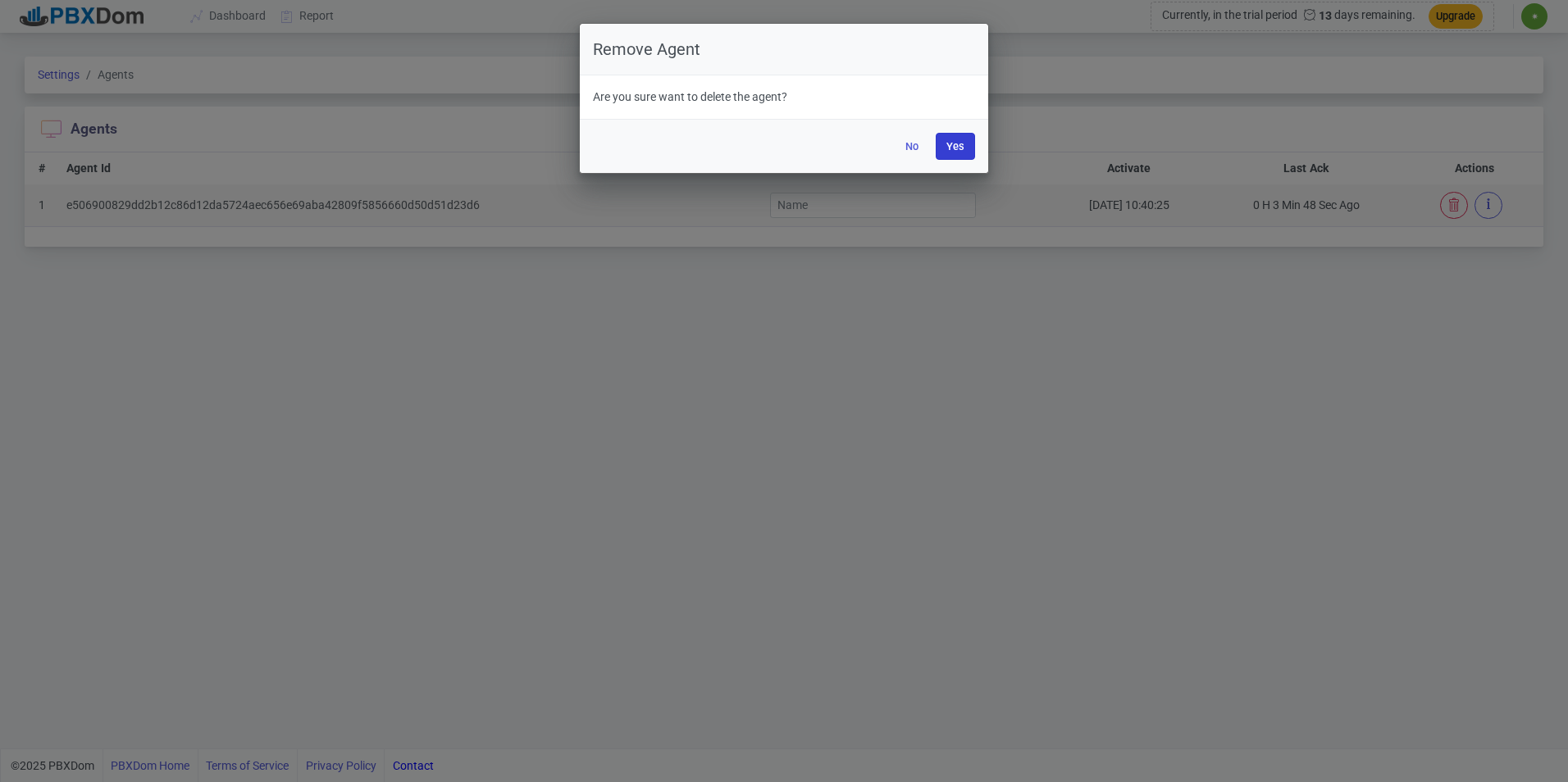
click at [957, 153] on button "Yes" at bounding box center [955, 146] width 39 height 27
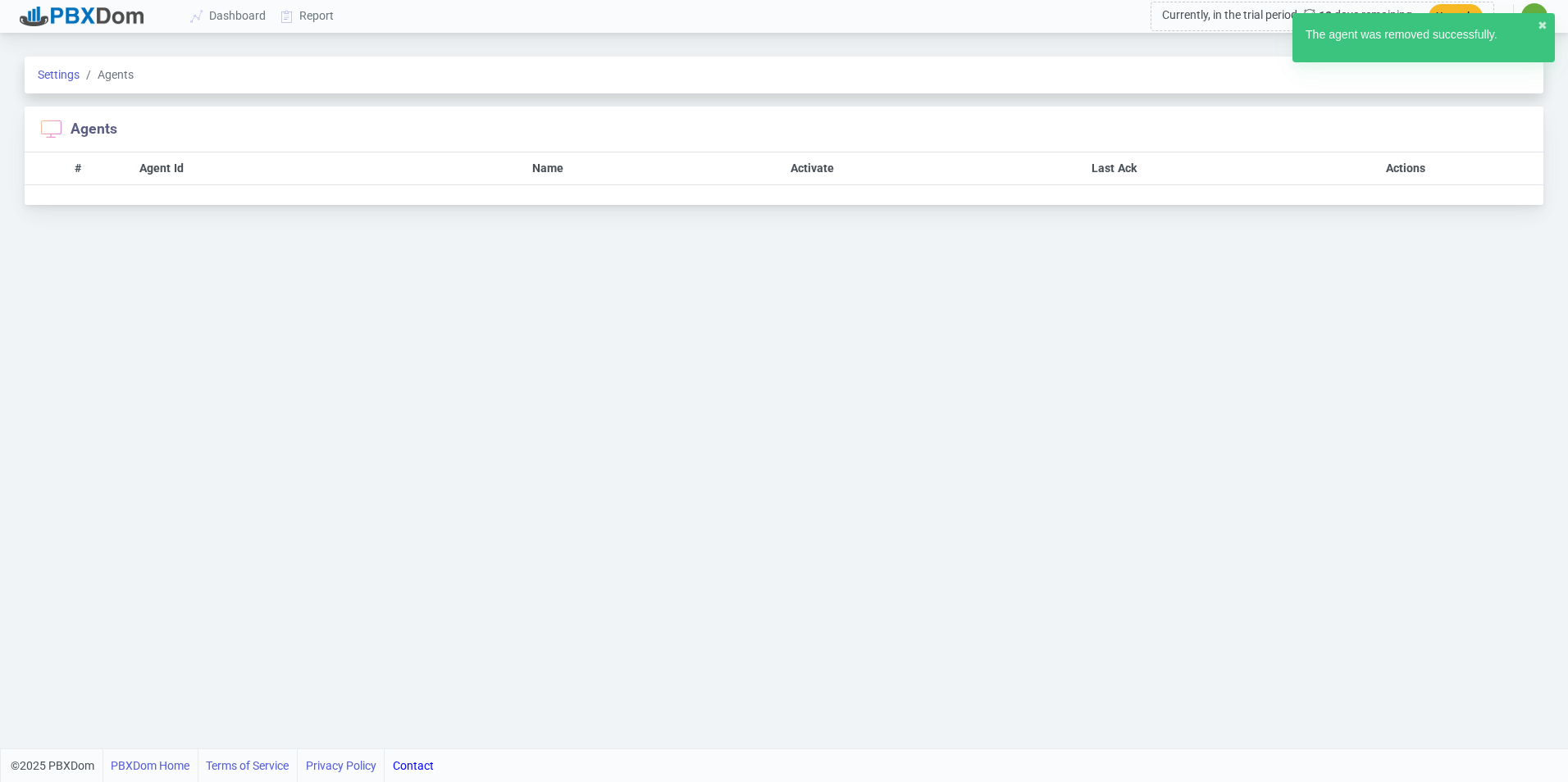
click at [1532, 5] on span "✷" at bounding box center [1534, 16] width 26 height 26
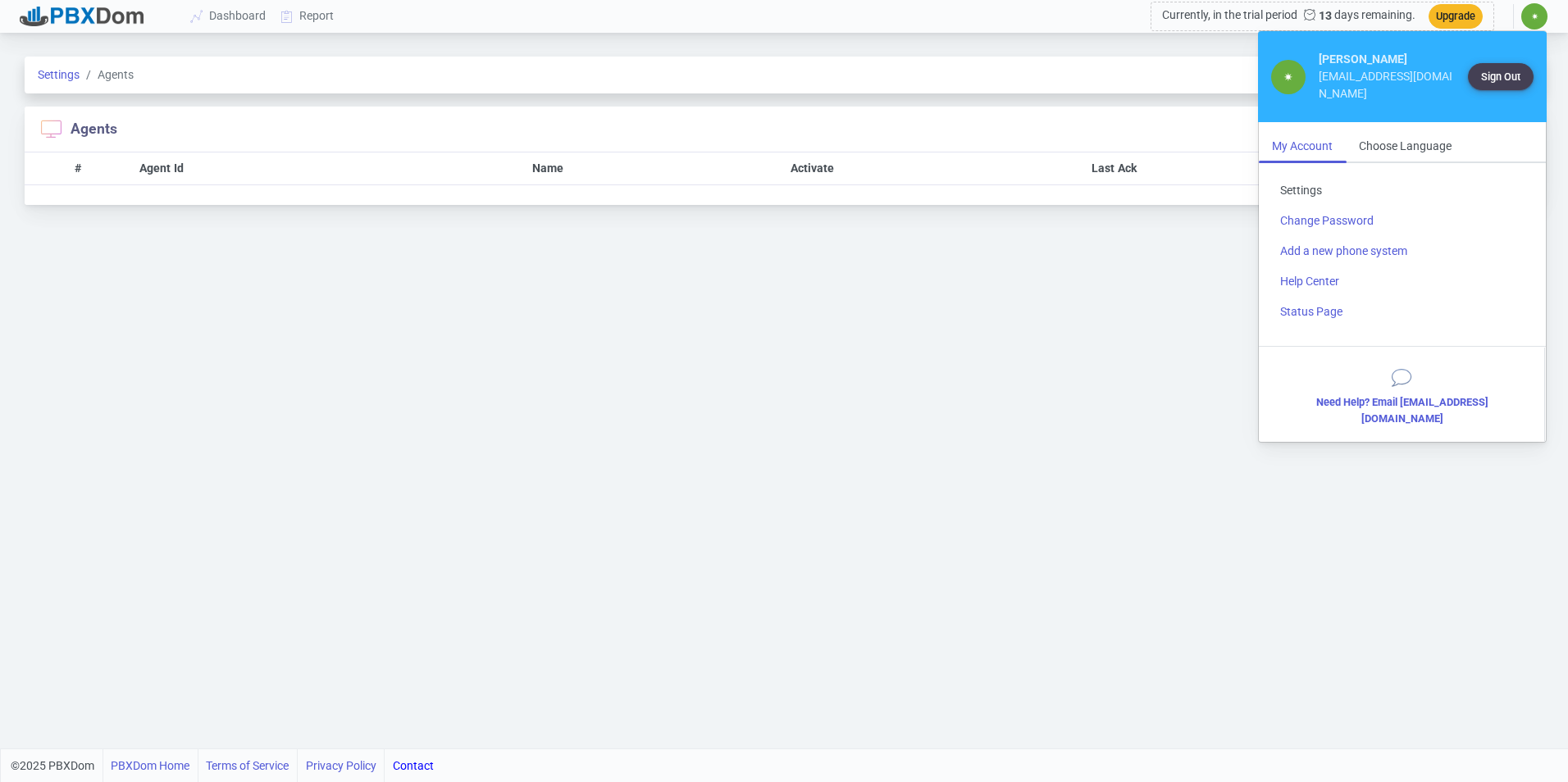
click at [1314, 175] on link "Settings" at bounding box center [1402, 190] width 271 height 30
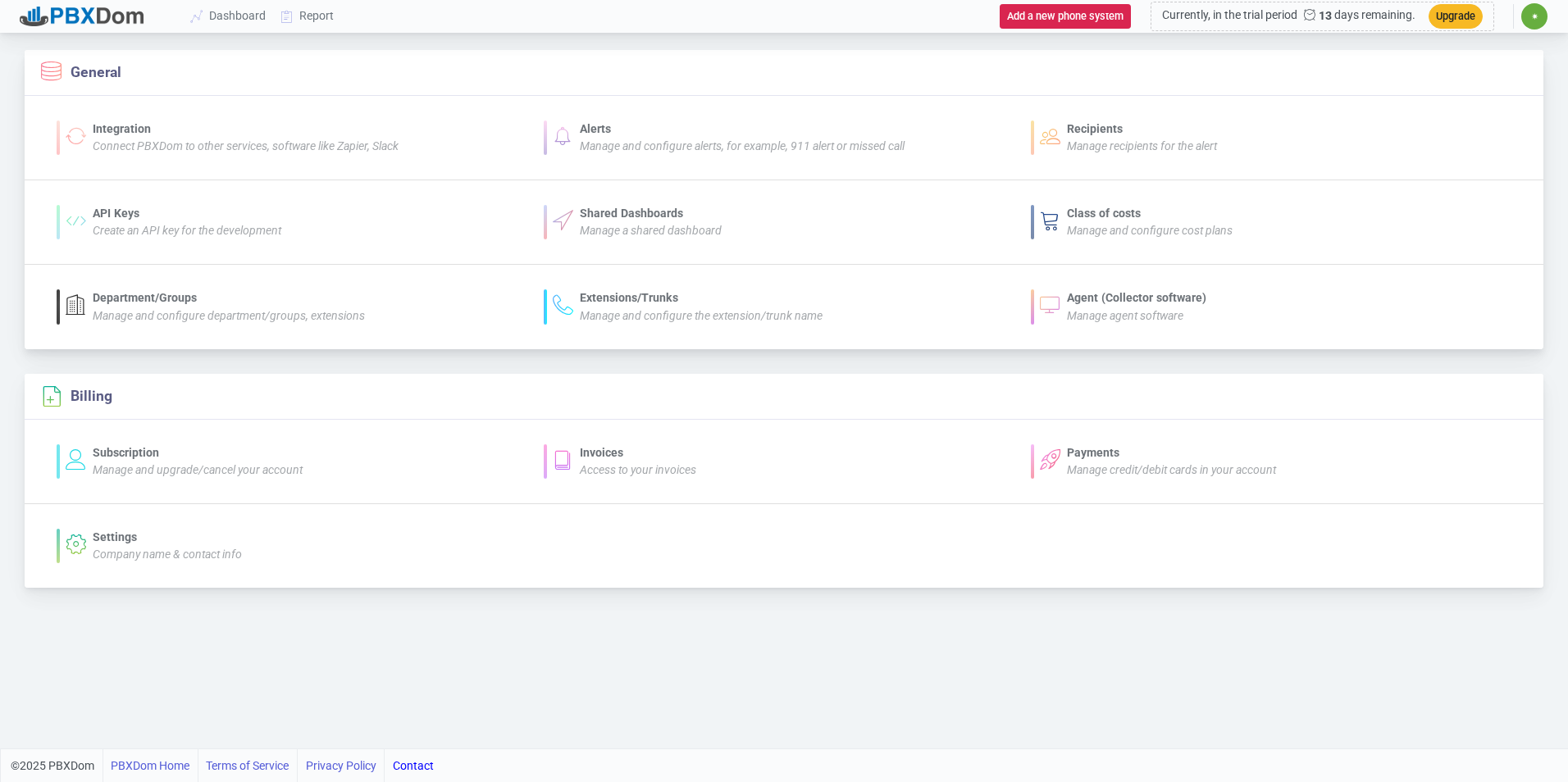
click at [1178, 300] on div "Agent (Collector software)" at bounding box center [1136, 298] width 140 height 17
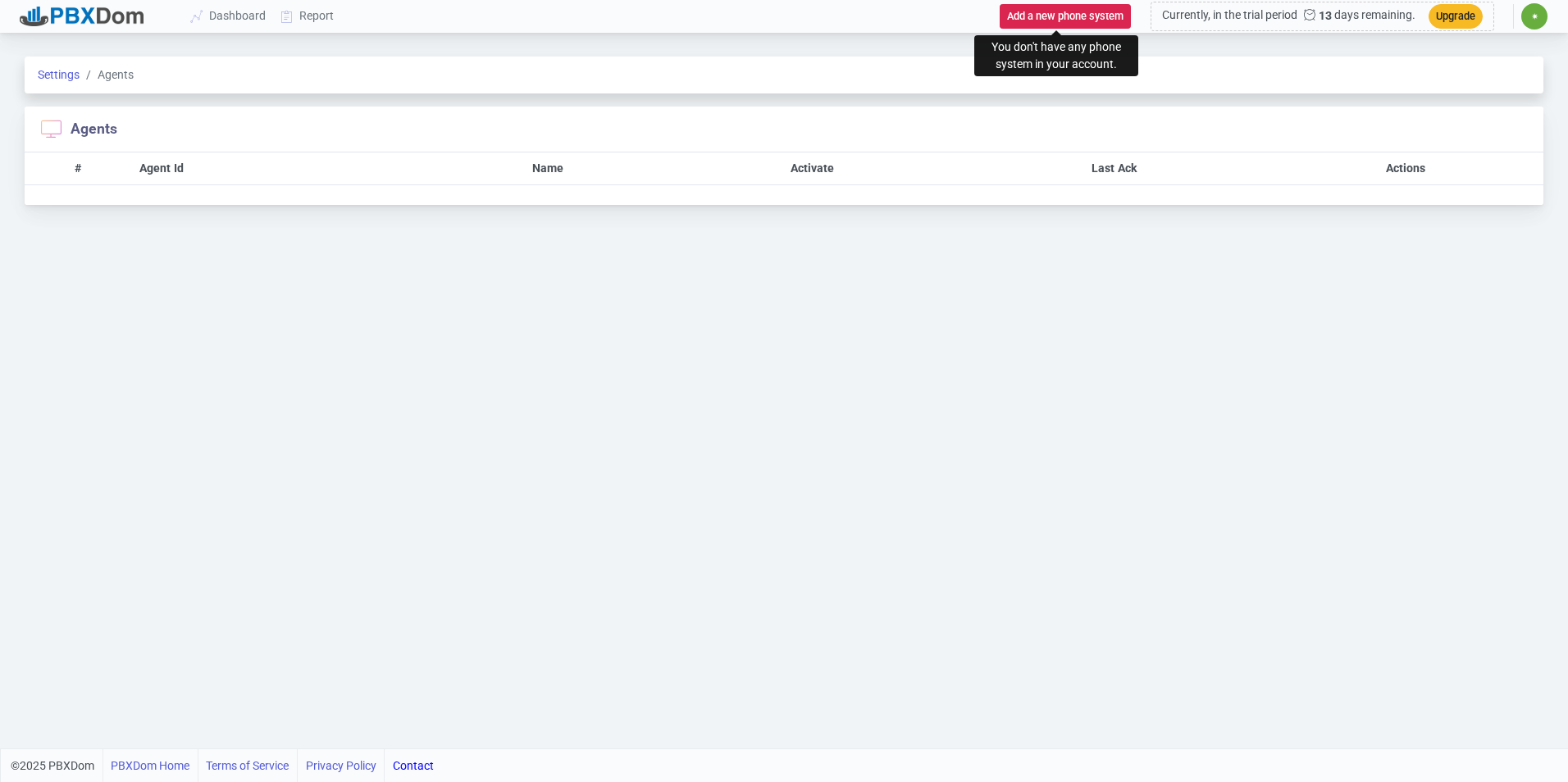
click at [1051, 3] on div "Add a new phone system" at bounding box center [1058, 16] width 144 height 29
click at [1051, 10] on button "Add a new phone system" at bounding box center [1064, 16] width 131 height 23
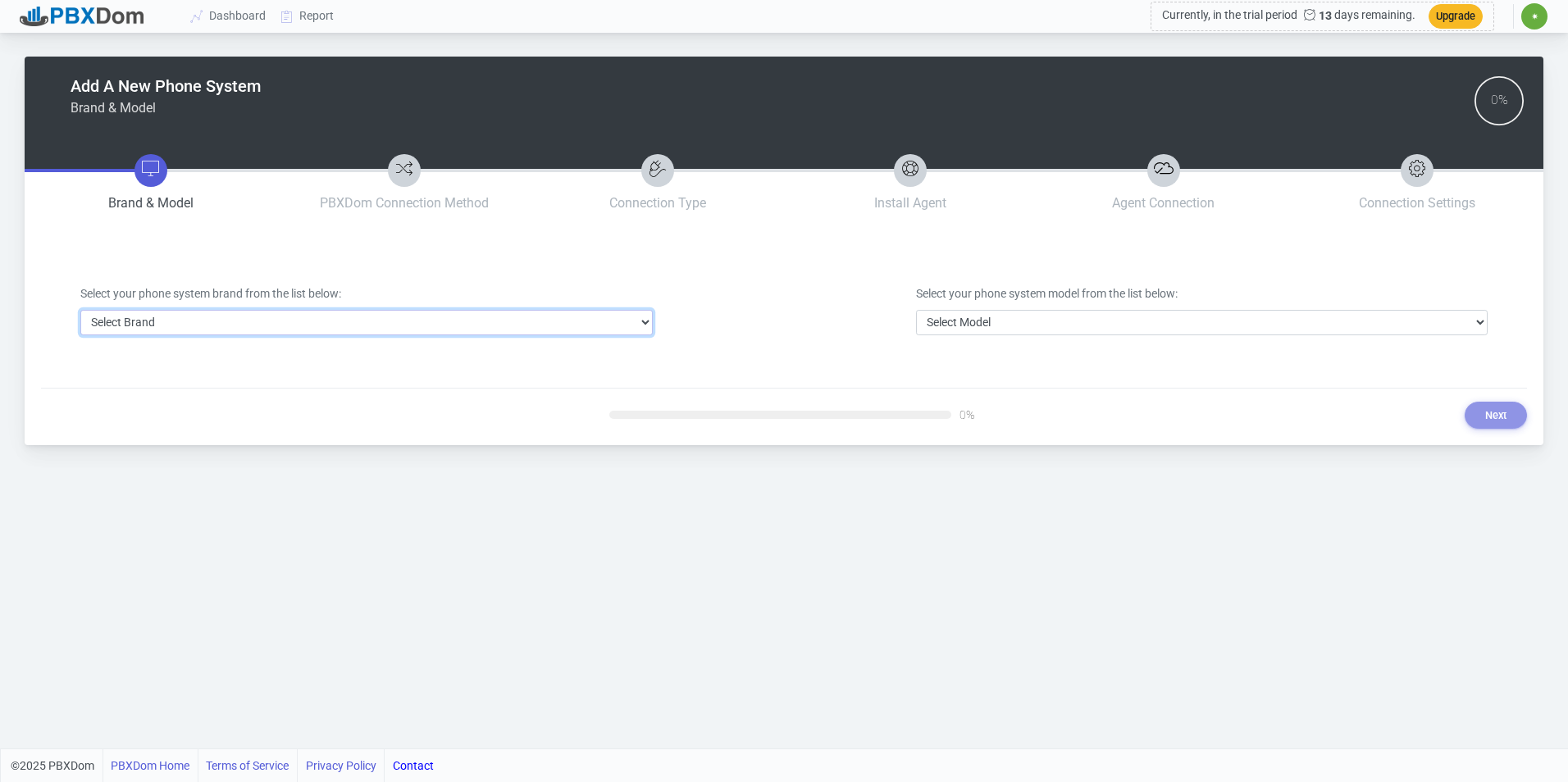
click at [608, 325] on select "Select Brand 3CX Avaya Cisco FreePBX/Asterisk Mitel Panasonic Yeastar" at bounding box center [366, 322] width 572 height 25
select select "3"
click at [81, 310] on select "Select Brand 3CX Avaya Cisco FreePBX/Asterisk Mitel Panasonic Yeastar" at bounding box center [366, 322] width 572 height 25
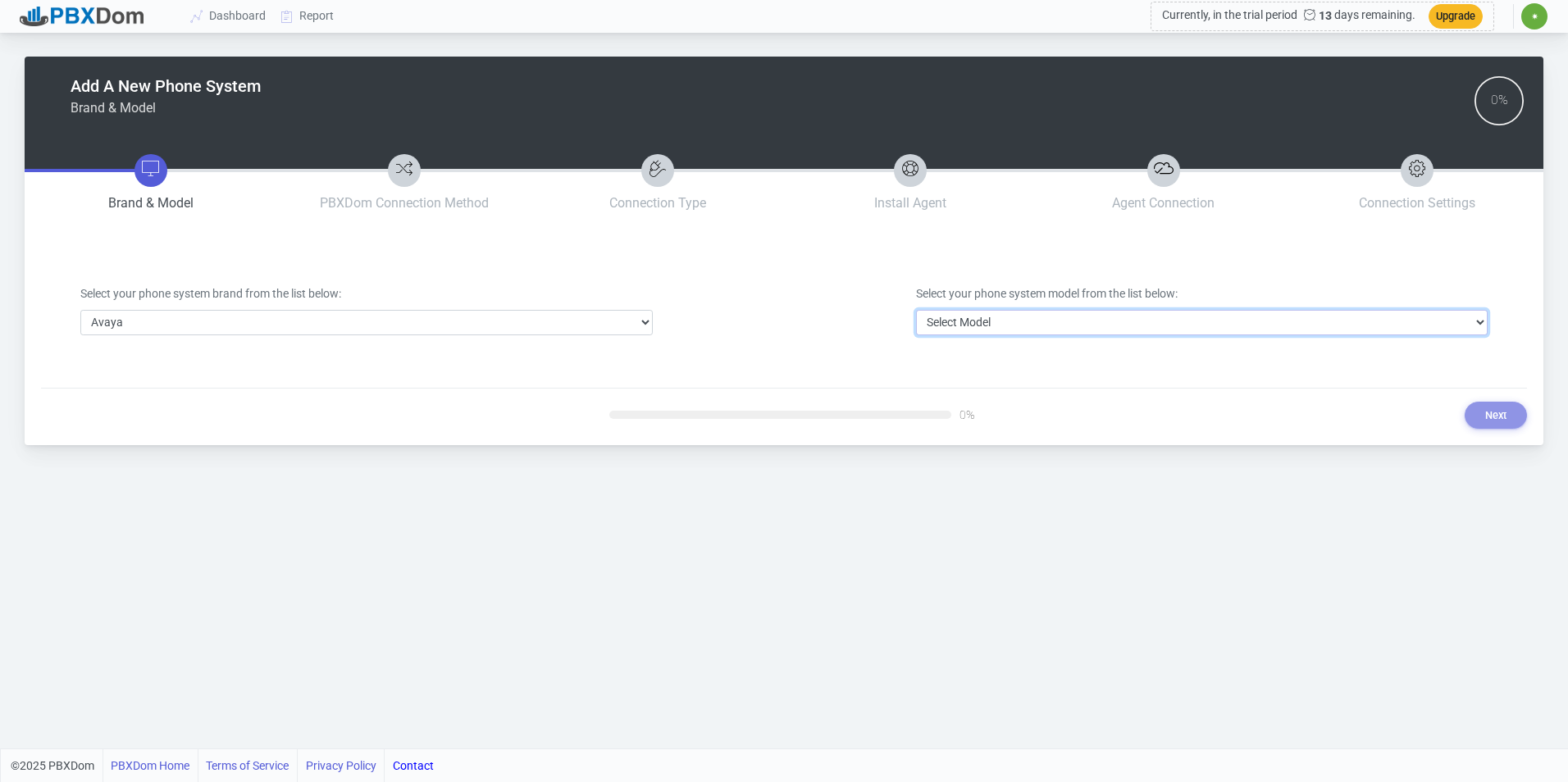
click at [979, 319] on select "Select Model Avaya Aura Communication Manager Avaya IP Office 500/Server Edition" at bounding box center [1202, 322] width 572 height 25
select select "40"
click at [916, 310] on select "Select Model Avaya Aura Communication Manager Avaya IP Office 500/Server Edition" at bounding box center [1202, 322] width 572 height 25
click at [1484, 419] on button "Next" at bounding box center [1496, 415] width 63 height 27
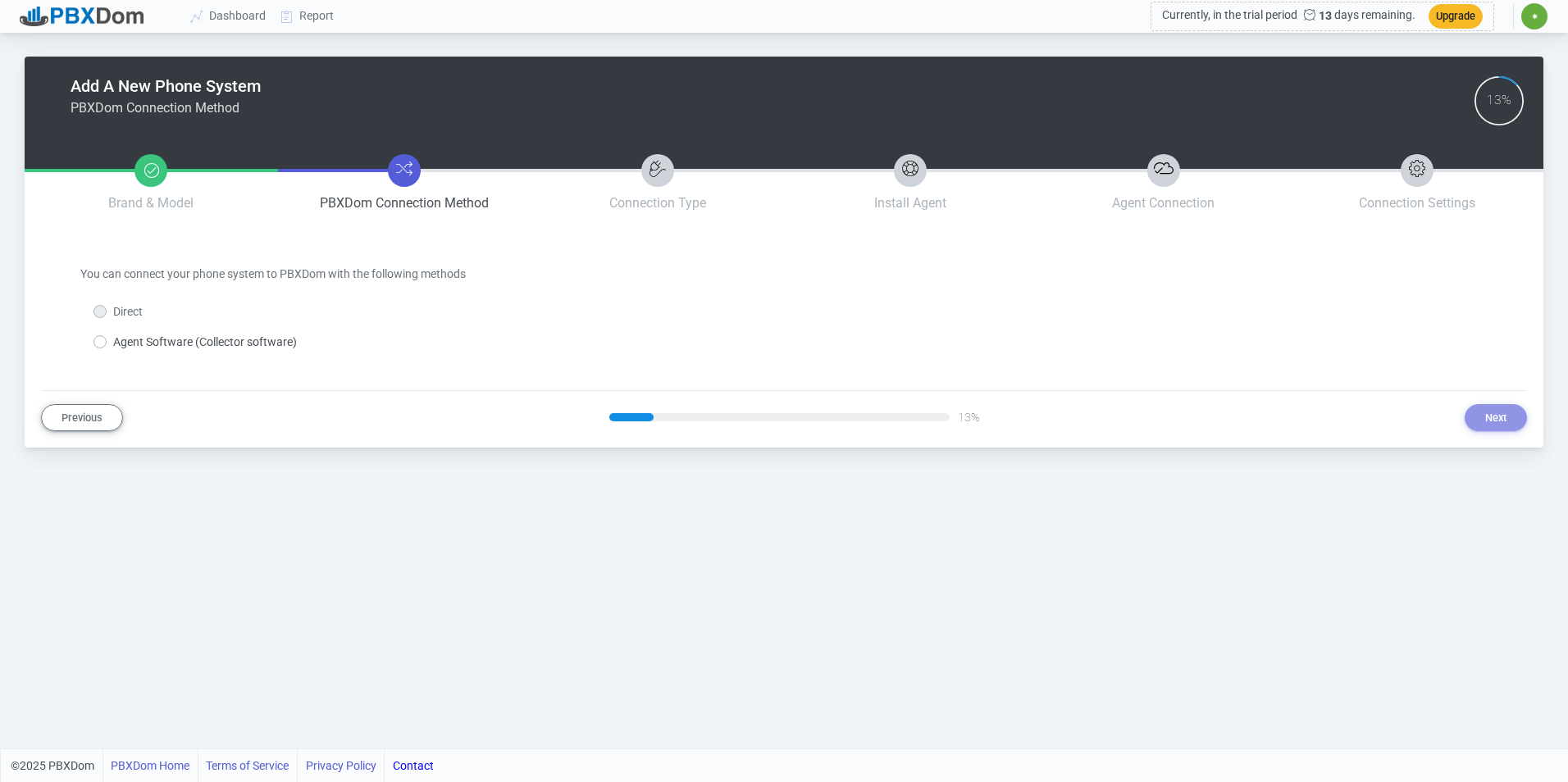
click at [273, 343] on label "Agent Software (Collector software)" at bounding box center [205, 342] width 184 height 17
click at [124, 343] on input "Agent Software (Collector software)" at bounding box center [118, 338] width 10 height 10
radio input "true"
click at [1479, 424] on button "Next" at bounding box center [1496, 417] width 63 height 27
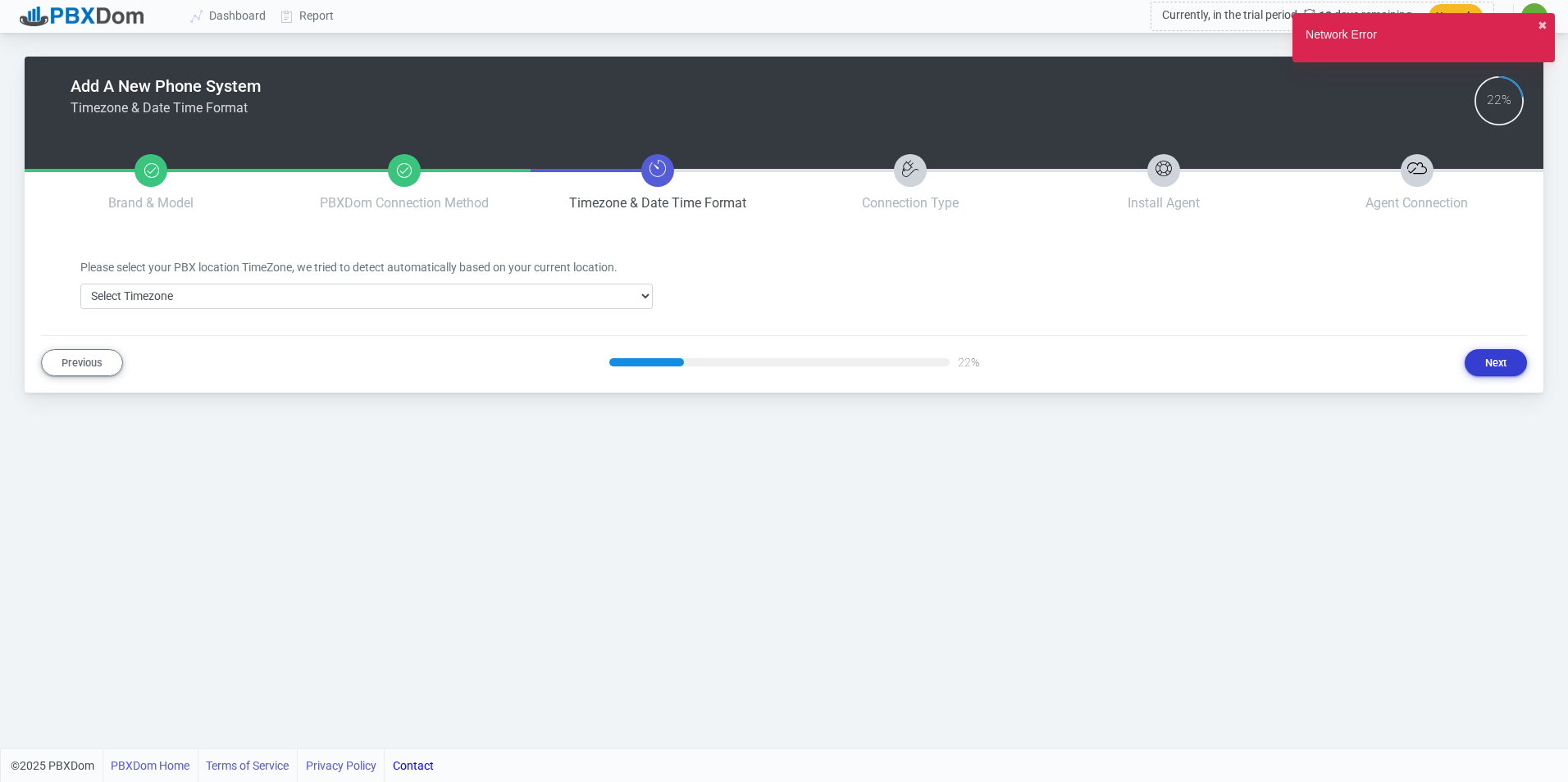
click at [1495, 367] on button "Next" at bounding box center [1496, 362] width 63 height 27
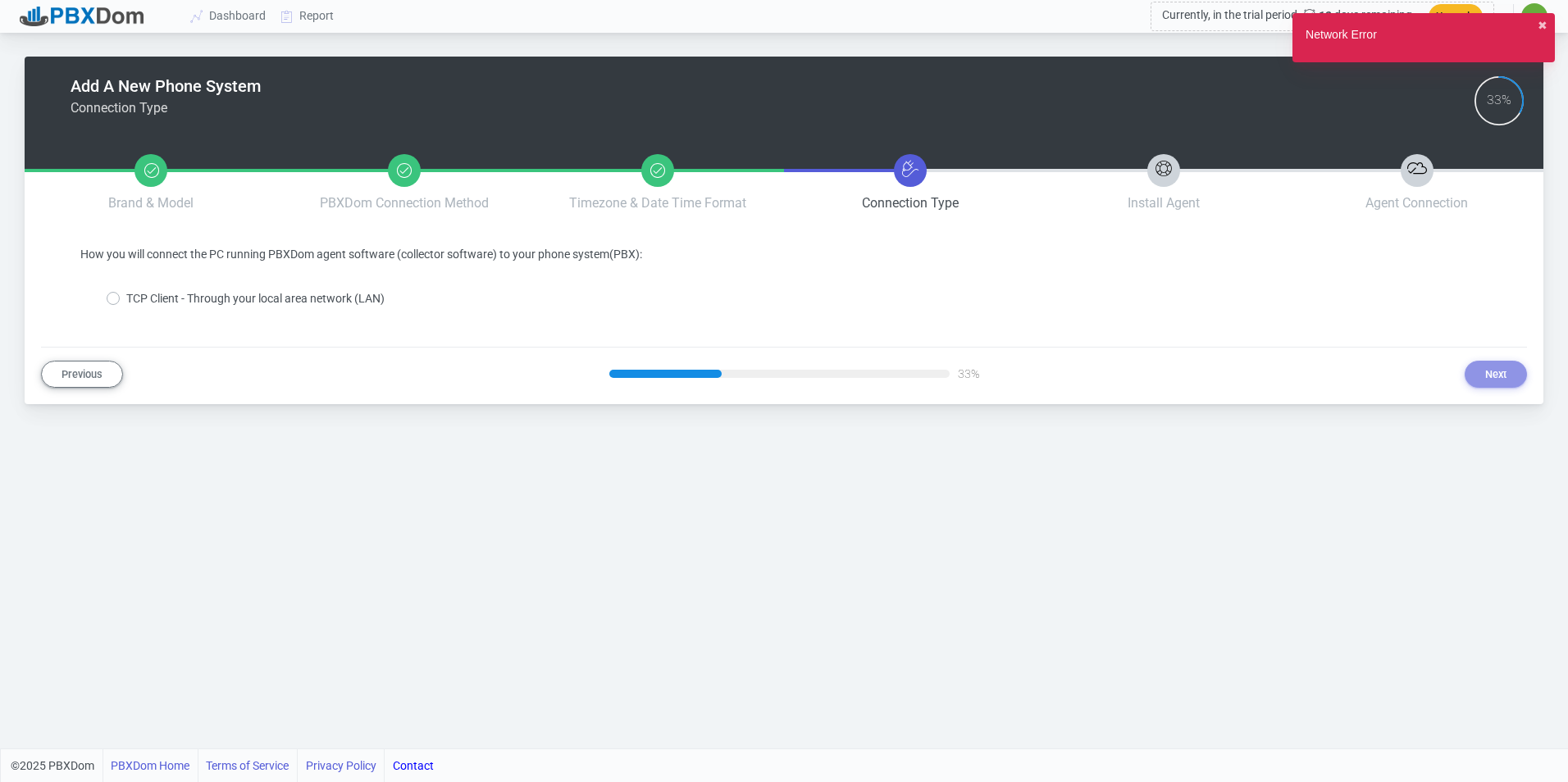
click at [350, 301] on label "TCP Client - Through your local area network (LAN)" at bounding box center [255, 299] width 259 height 17
click at [137, 301] on input "TCP Client - Through your local area network (LAN)" at bounding box center [131, 295] width 10 height 10
radio input "true"
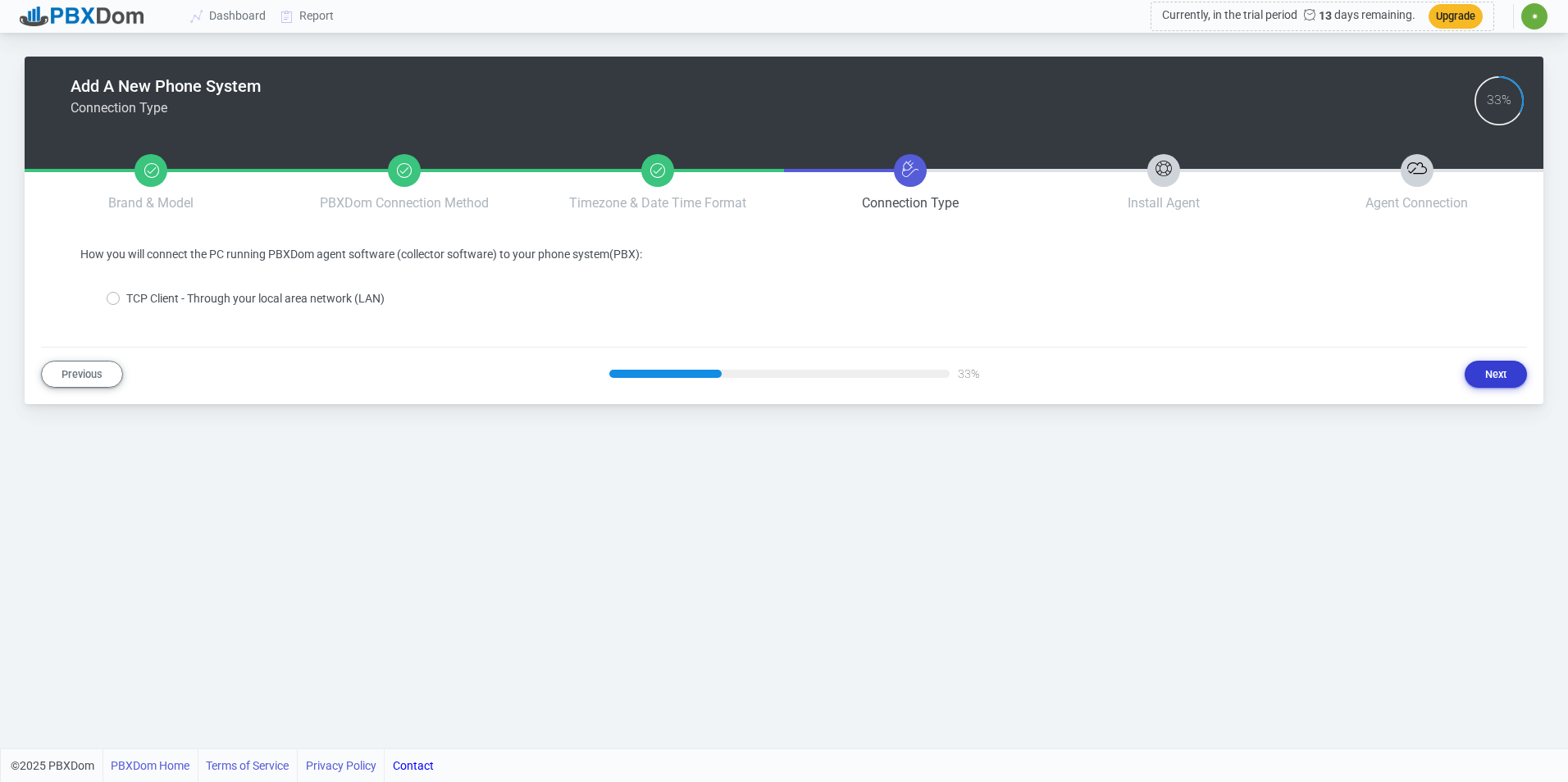
click at [1505, 372] on button "Next" at bounding box center [1496, 374] width 63 height 27
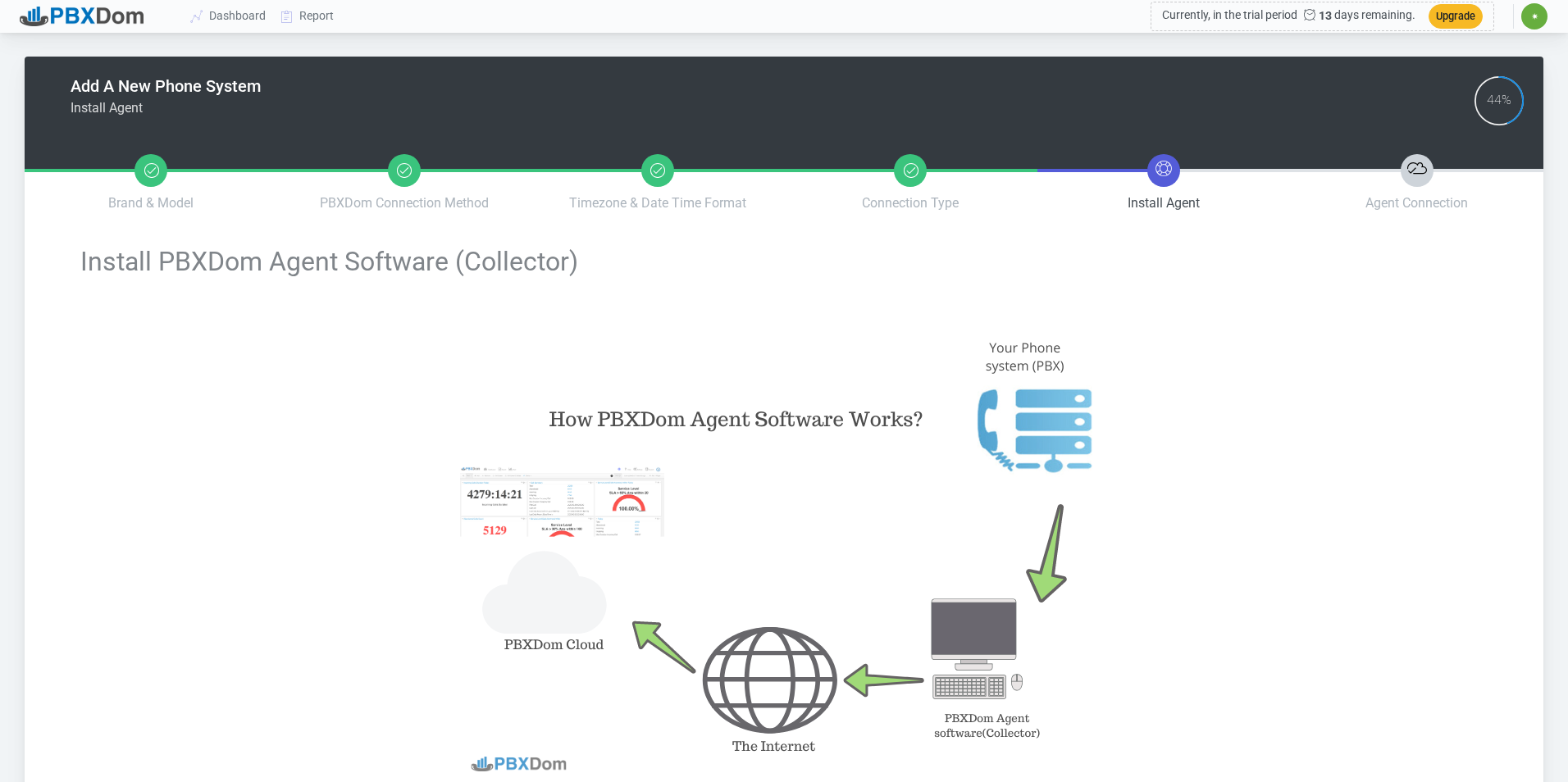
type input "13273618f3c4c7f5556525eb48b56d046df13e700f119f11c7b2f657df7af6dd"
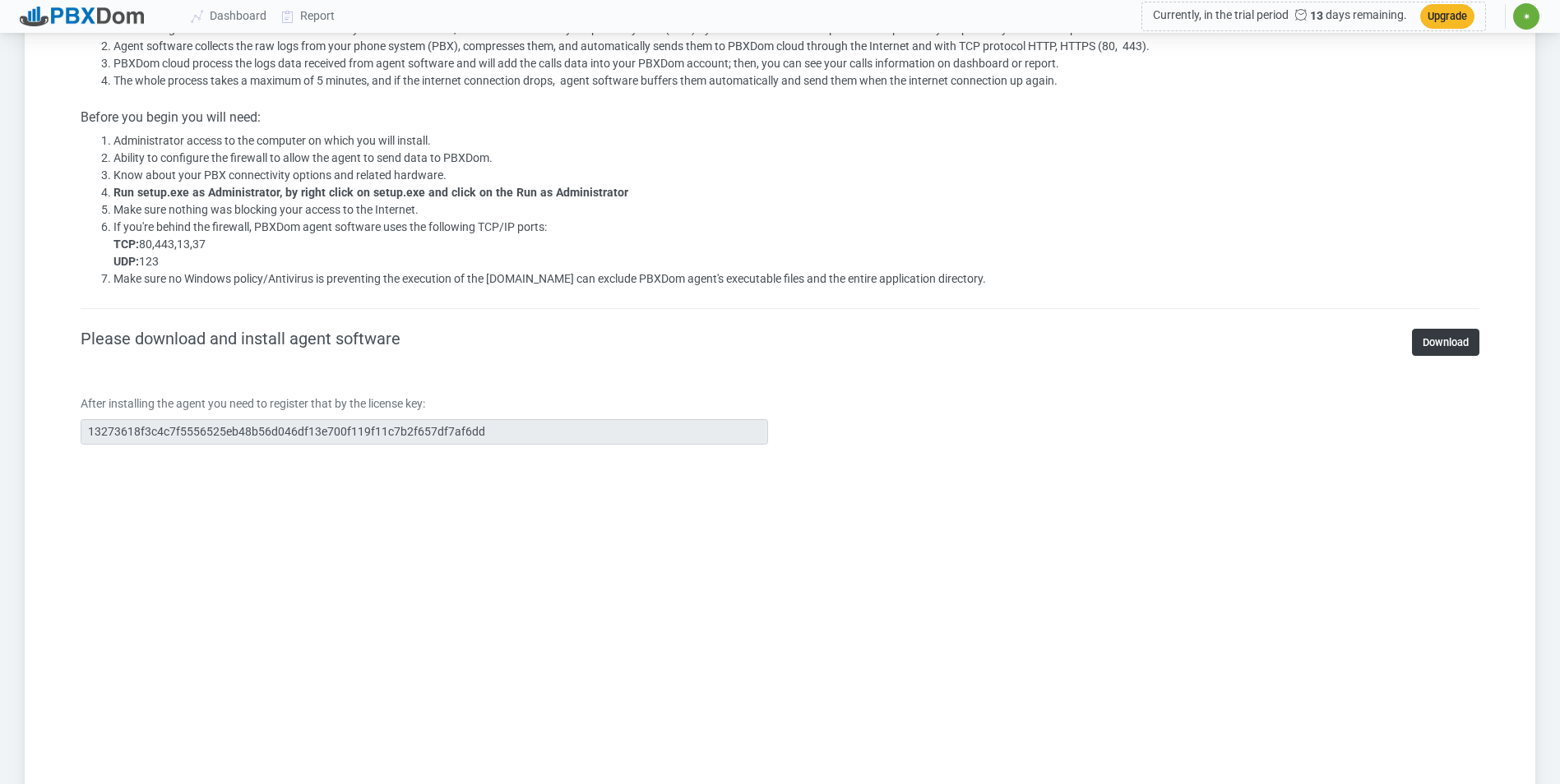
scroll to position [1455, 0]
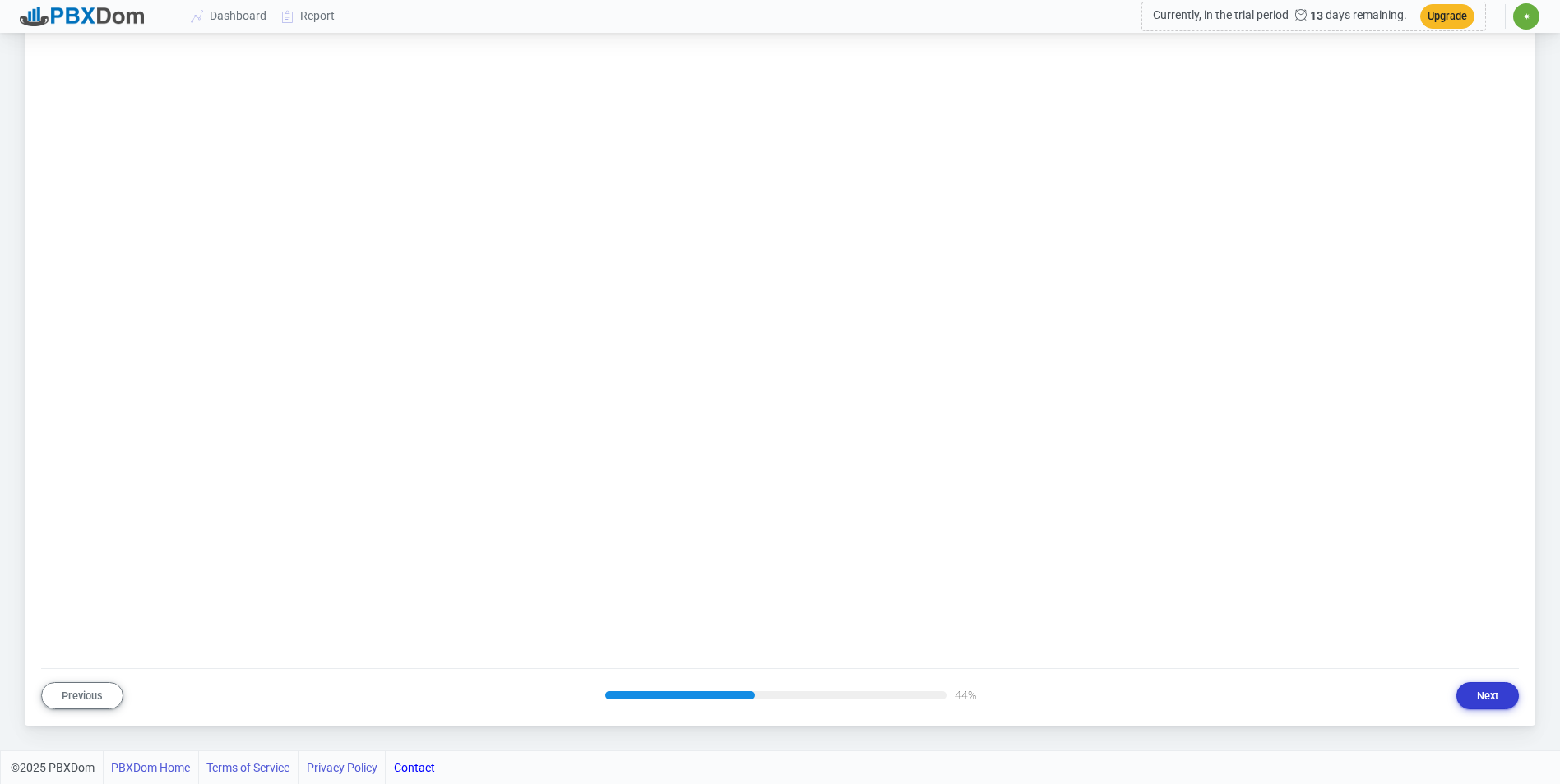
click at [1493, 688] on button "Next" at bounding box center [1488, 695] width 63 height 27
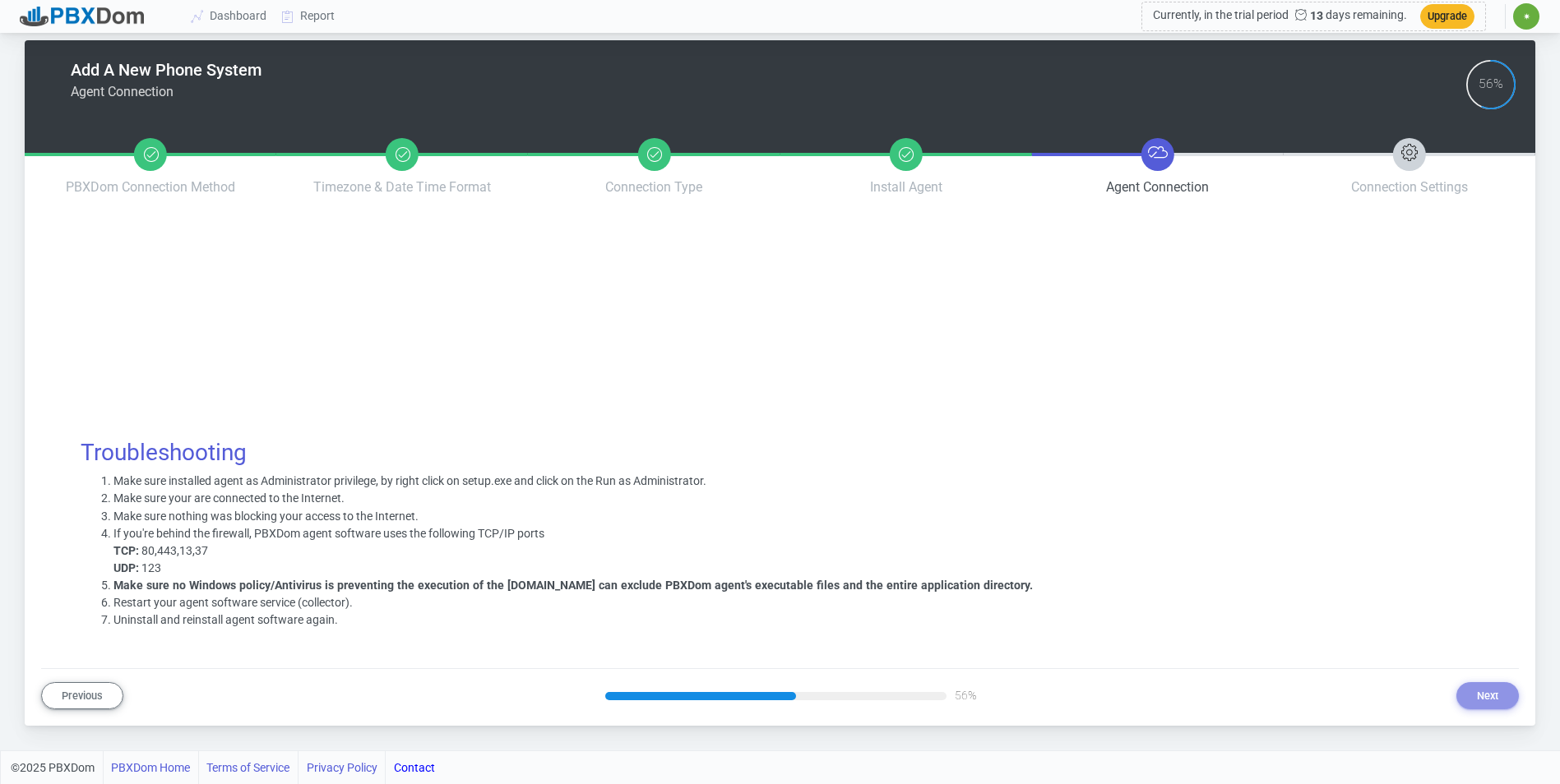
scroll to position [17, 0]
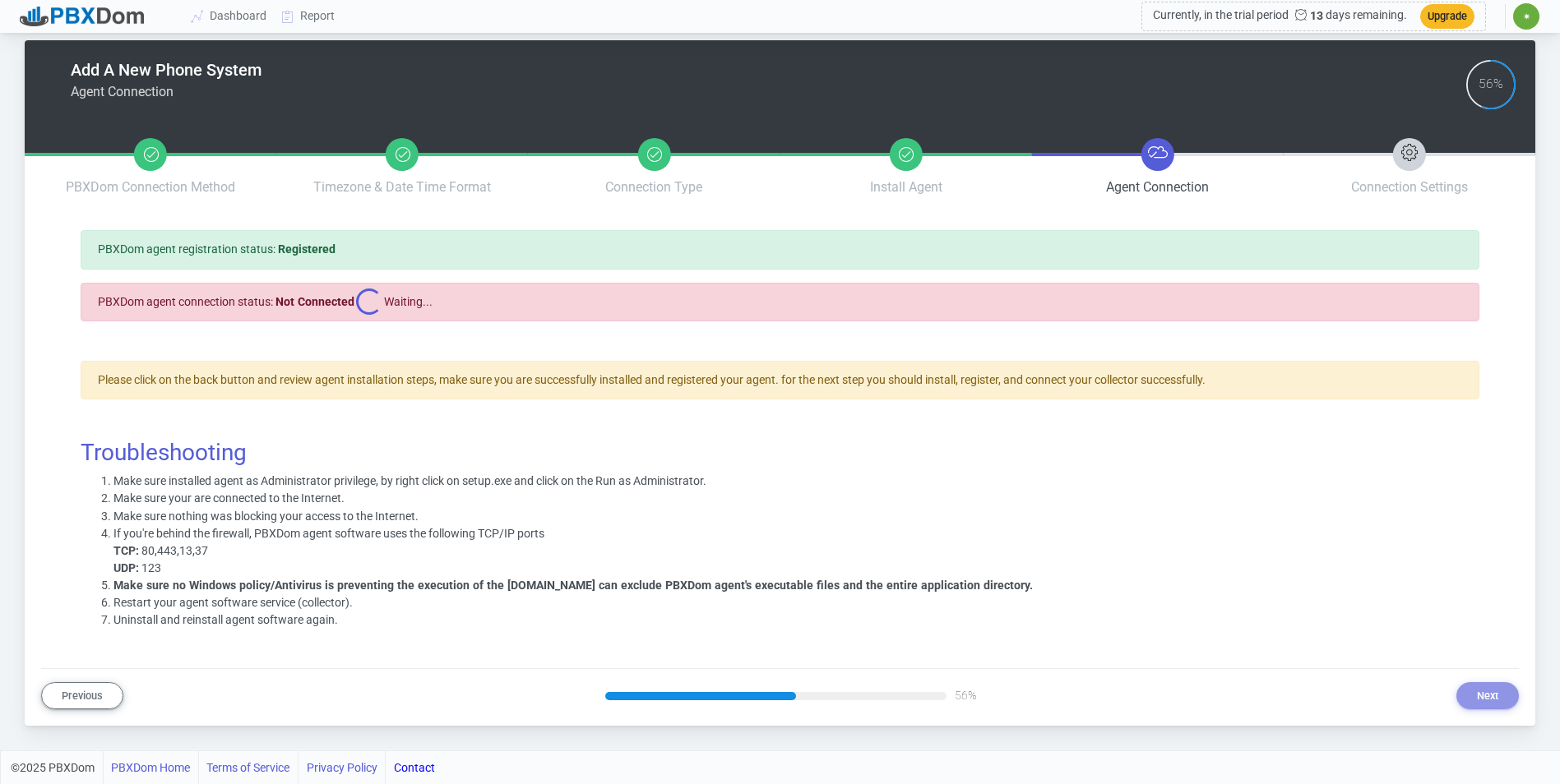
click at [784, 335] on section "PBXDom agent registration status: Registered PBXDom agent connection status: No…" at bounding box center [780, 429] width 1399 height 399
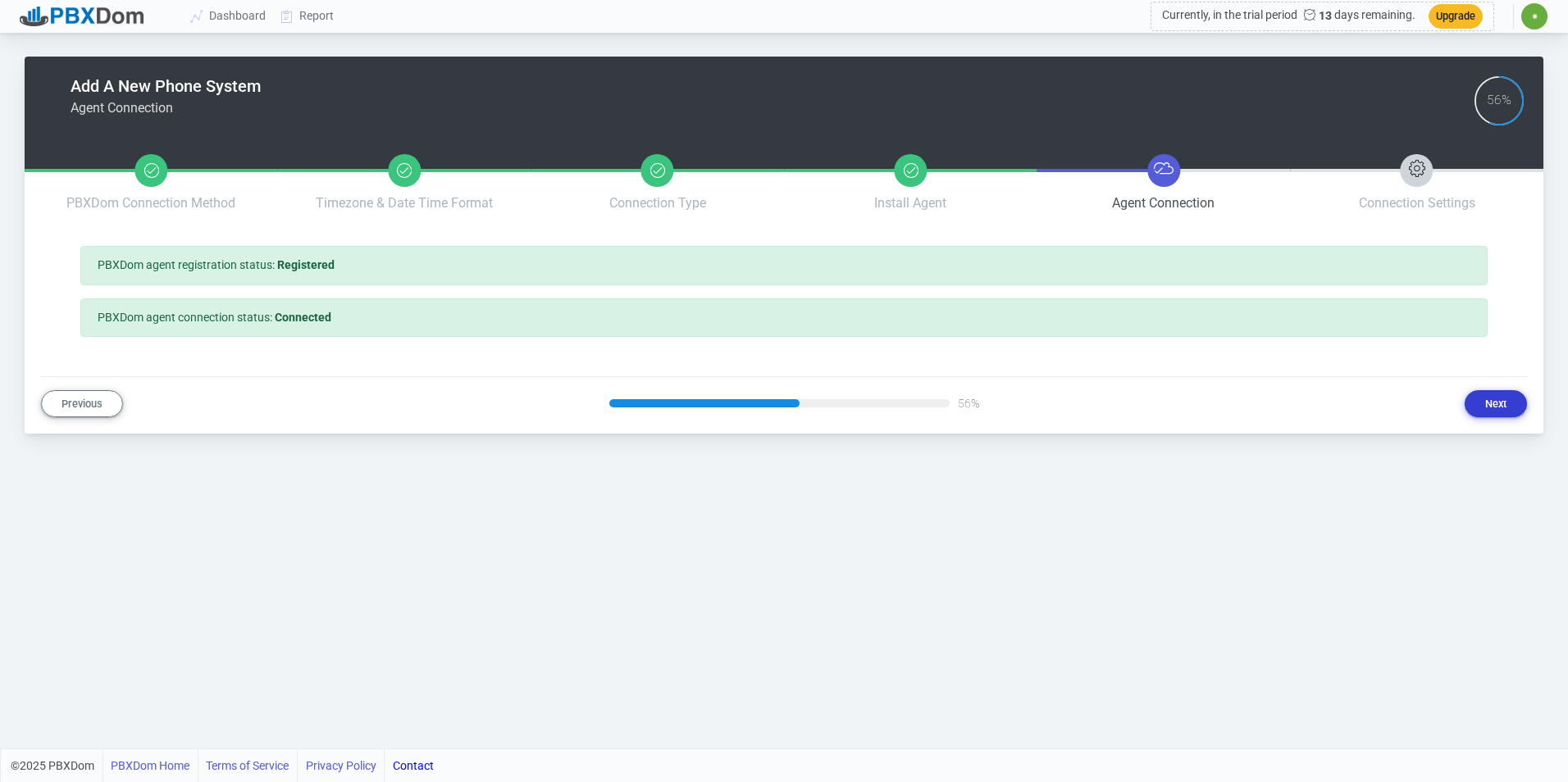
click at [1473, 392] on button "Next" at bounding box center [1496, 404] width 63 height 27
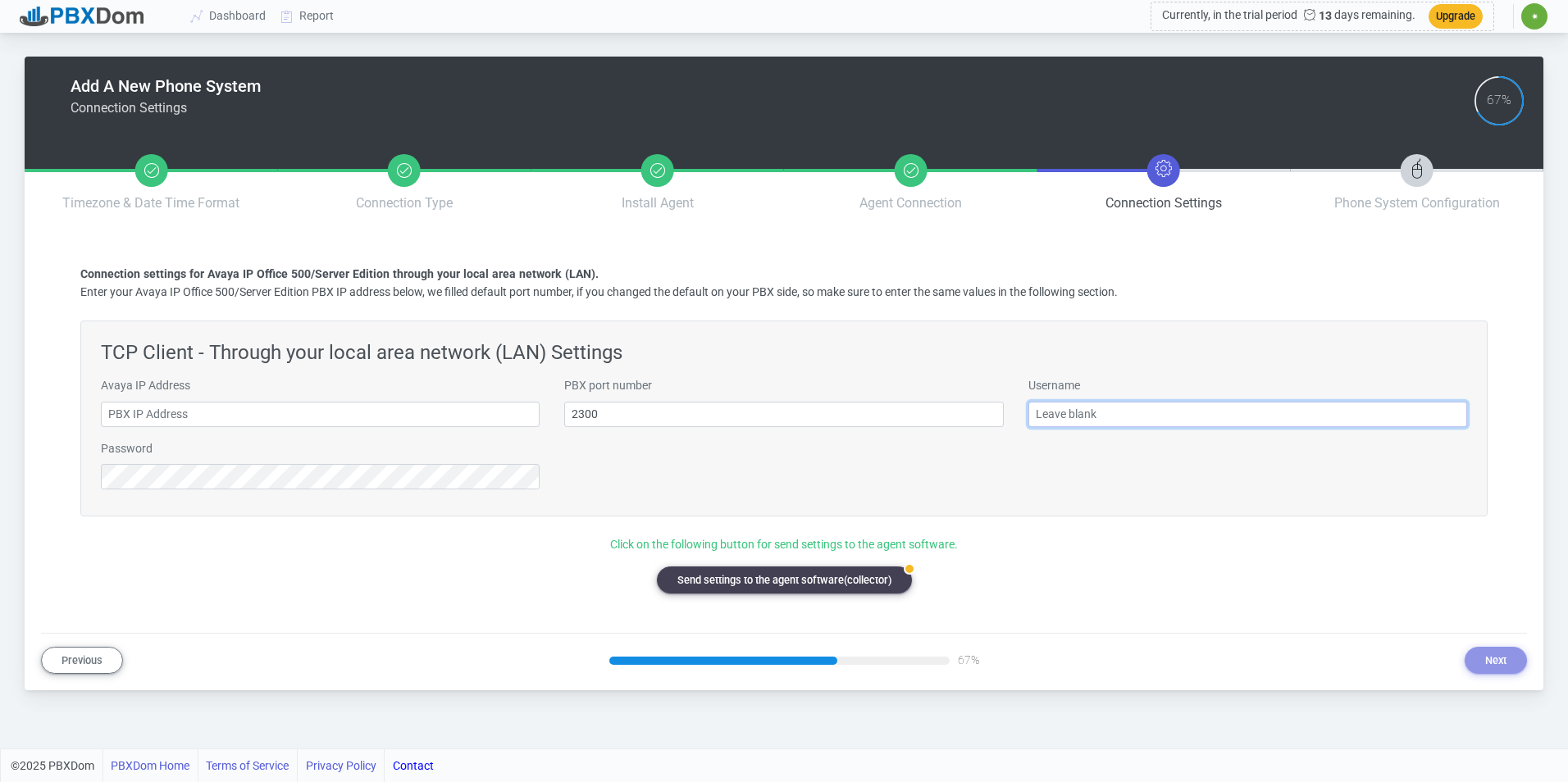
type input "[EMAIL_ADDRESS][DOMAIN_NAME]"
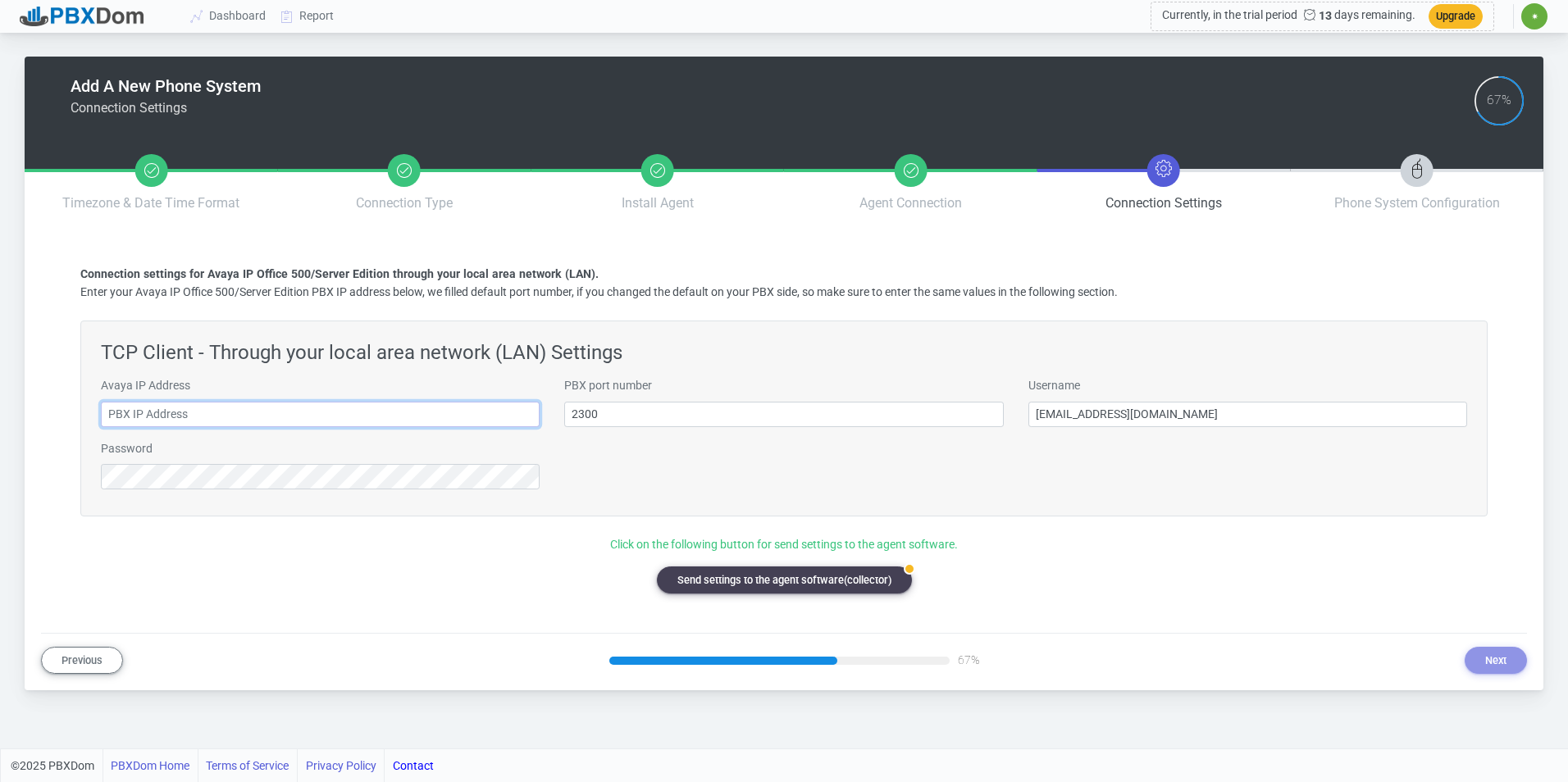
click at [383, 421] on input "text" at bounding box center [320, 414] width 438 height 25
type input "[TECHNICAL_ID]"
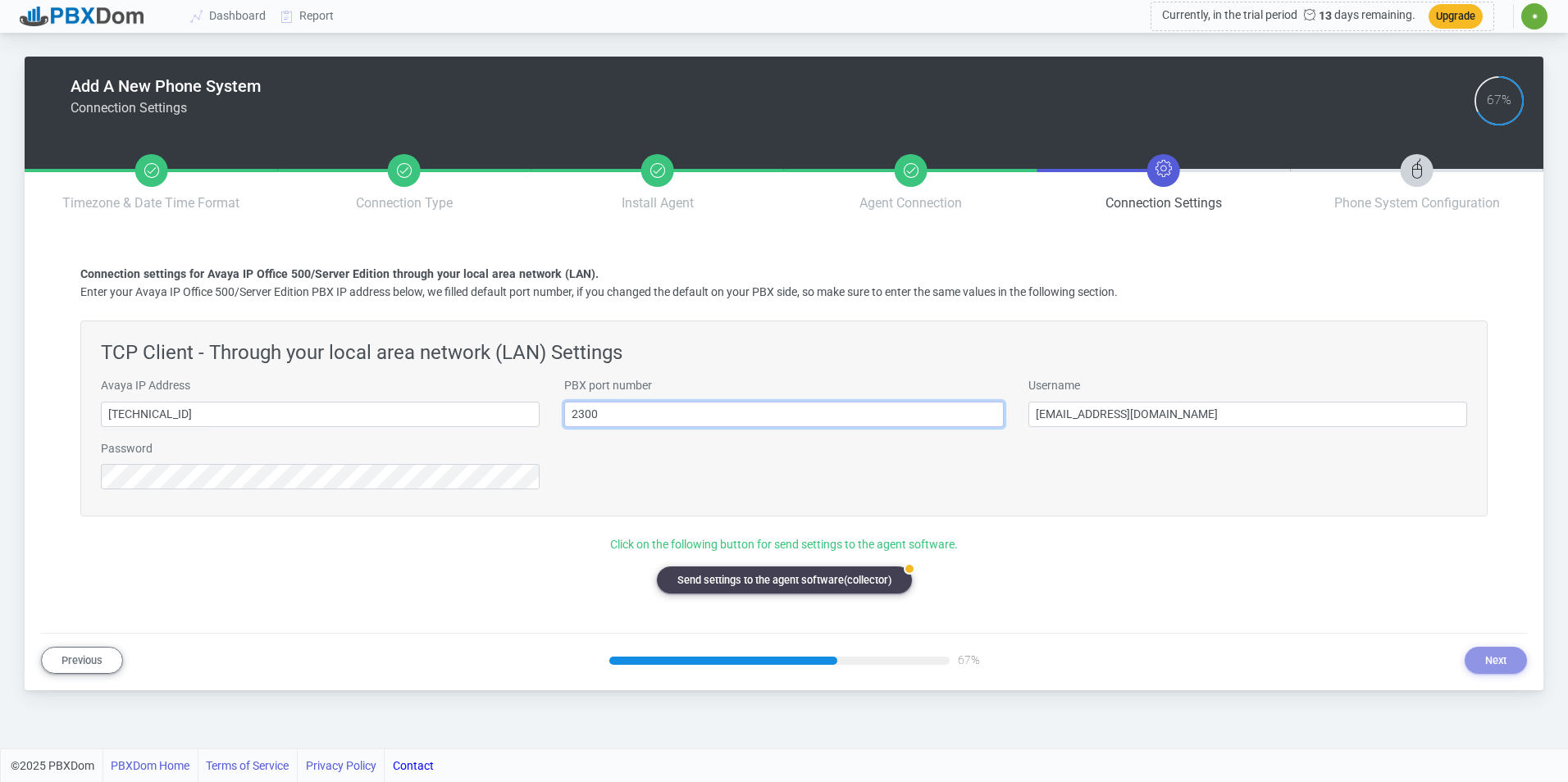
click at [602, 414] on input "2300" at bounding box center [783, 414] width 438 height 25
type input "5102"
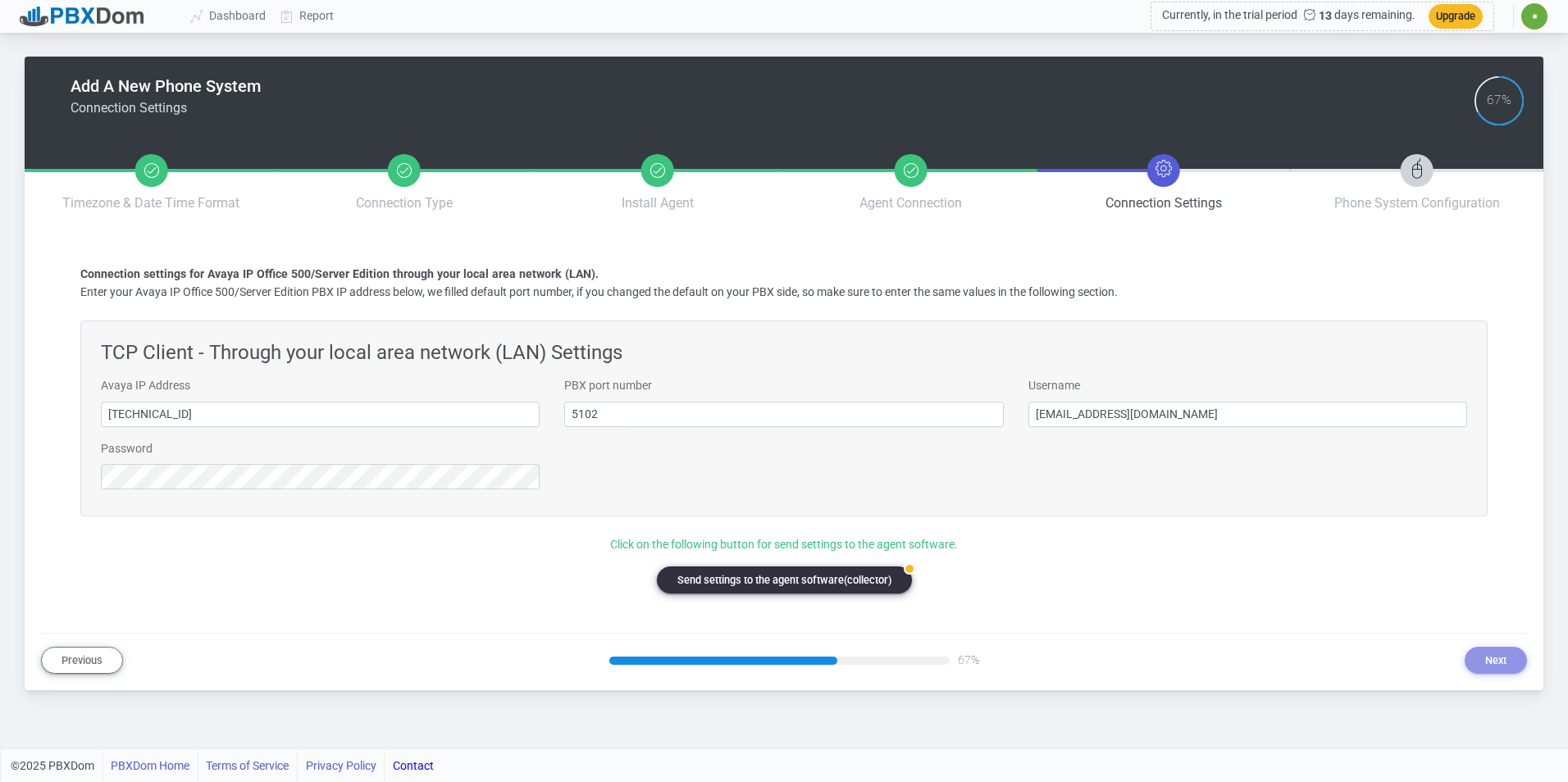
click at [735, 588] on button "badge Send settings to the agent software(collector)" at bounding box center [785, 580] width 255 height 27
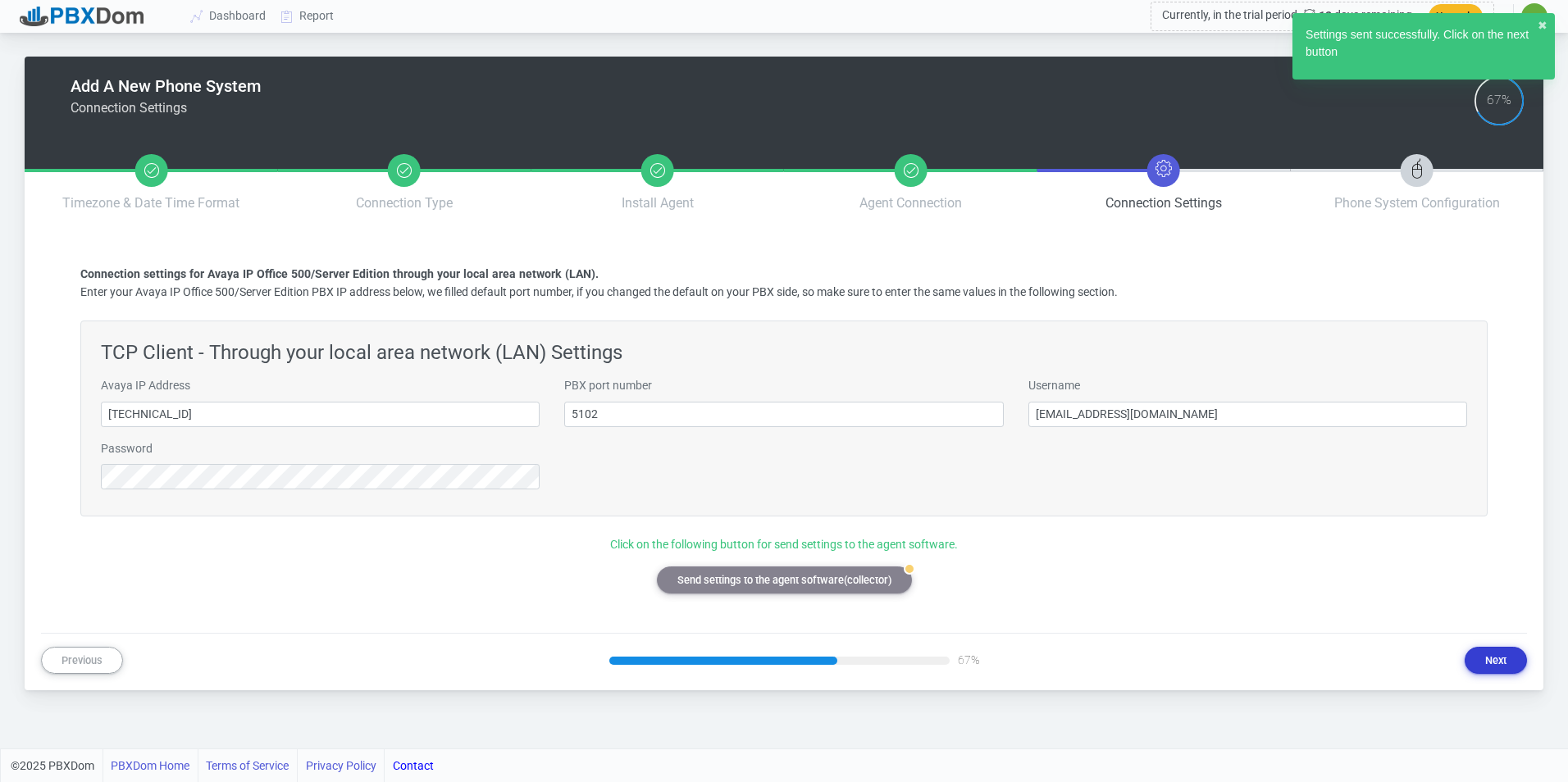
click at [1480, 652] on button "Next" at bounding box center [1496, 660] width 63 height 27
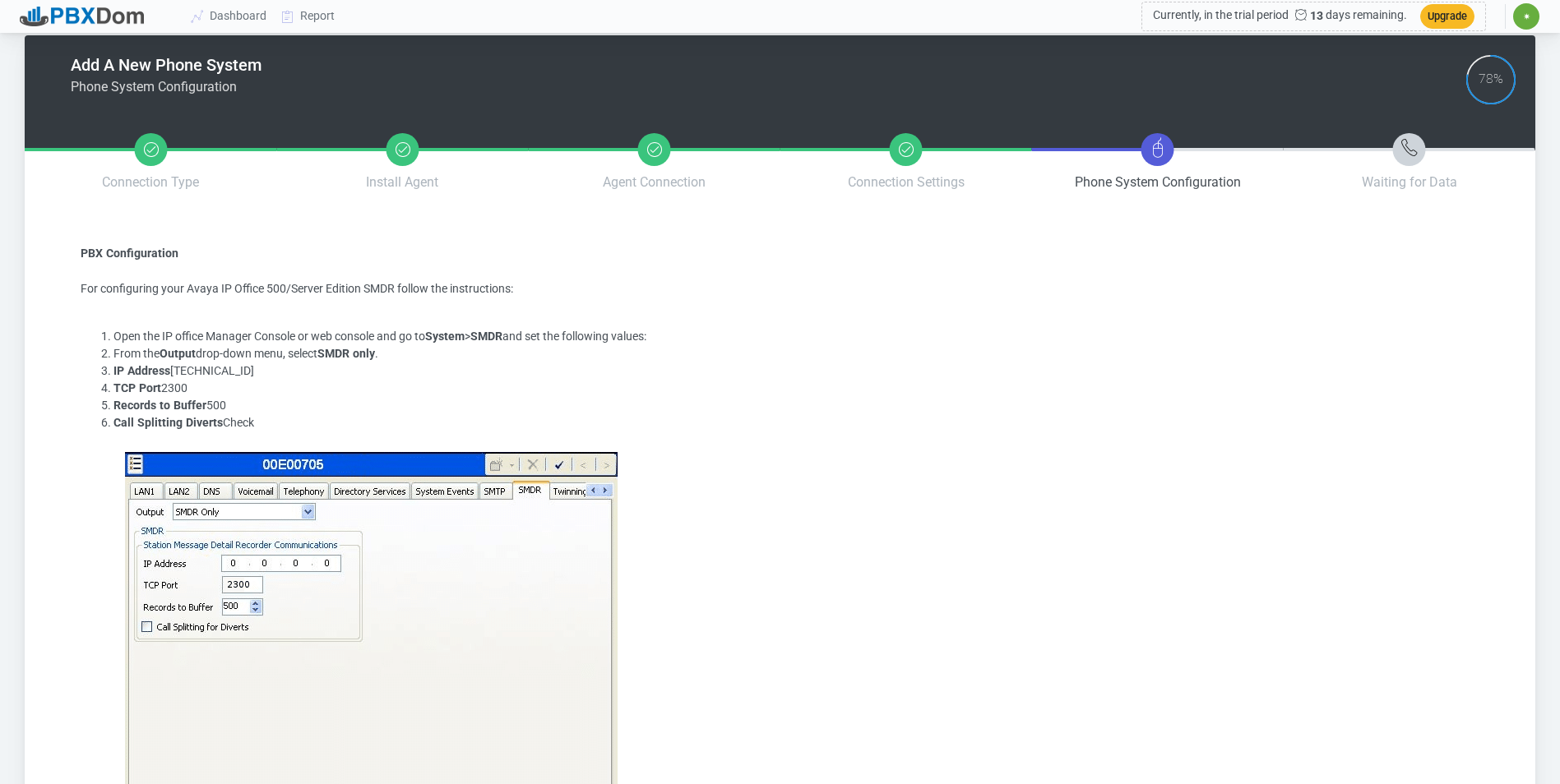
scroll to position [231, 0]
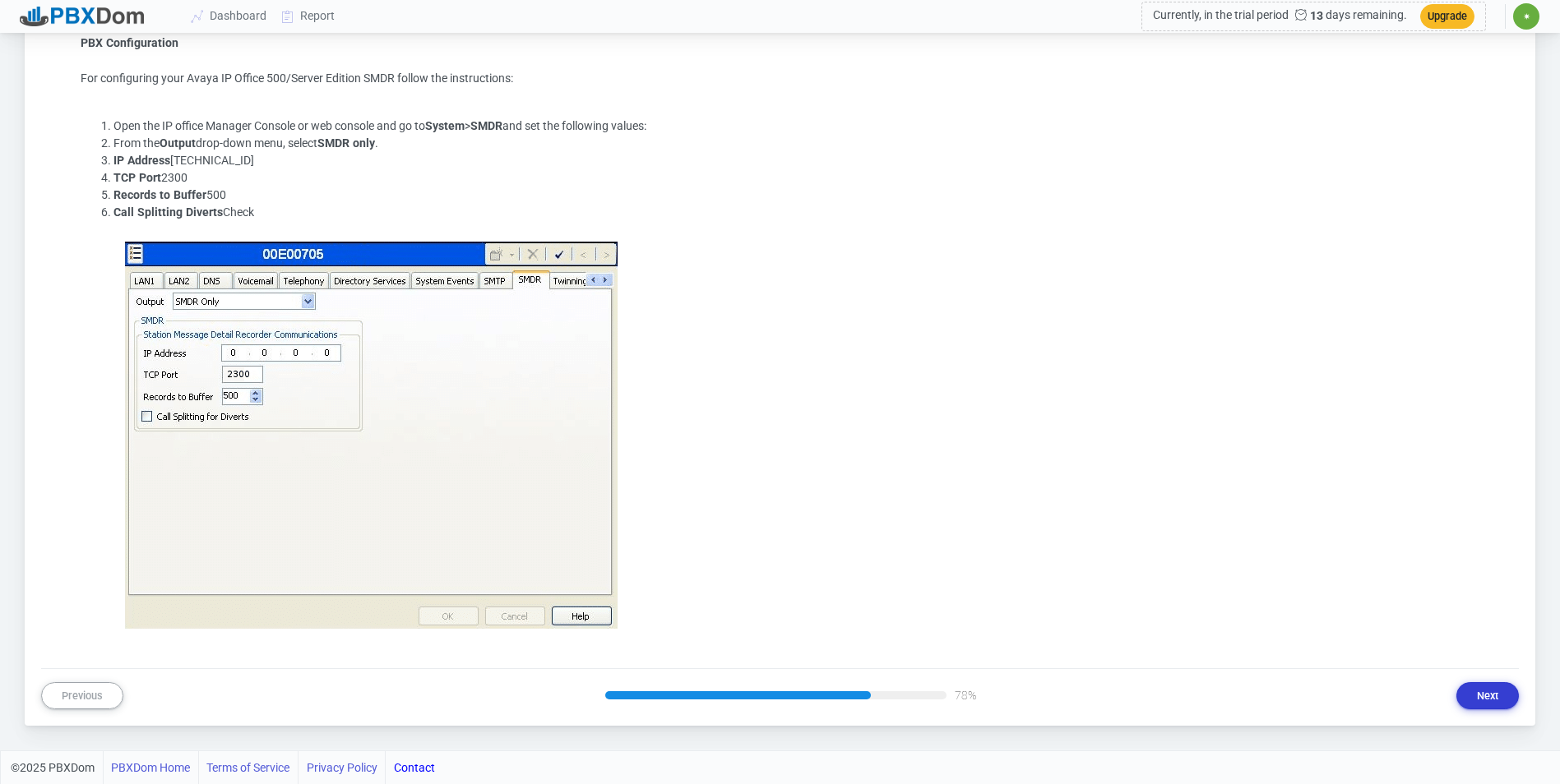
click at [1473, 688] on button "Next" at bounding box center [1488, 695] width 63 height 27
